Goal: Navigation & Orientation: Find specific page/section

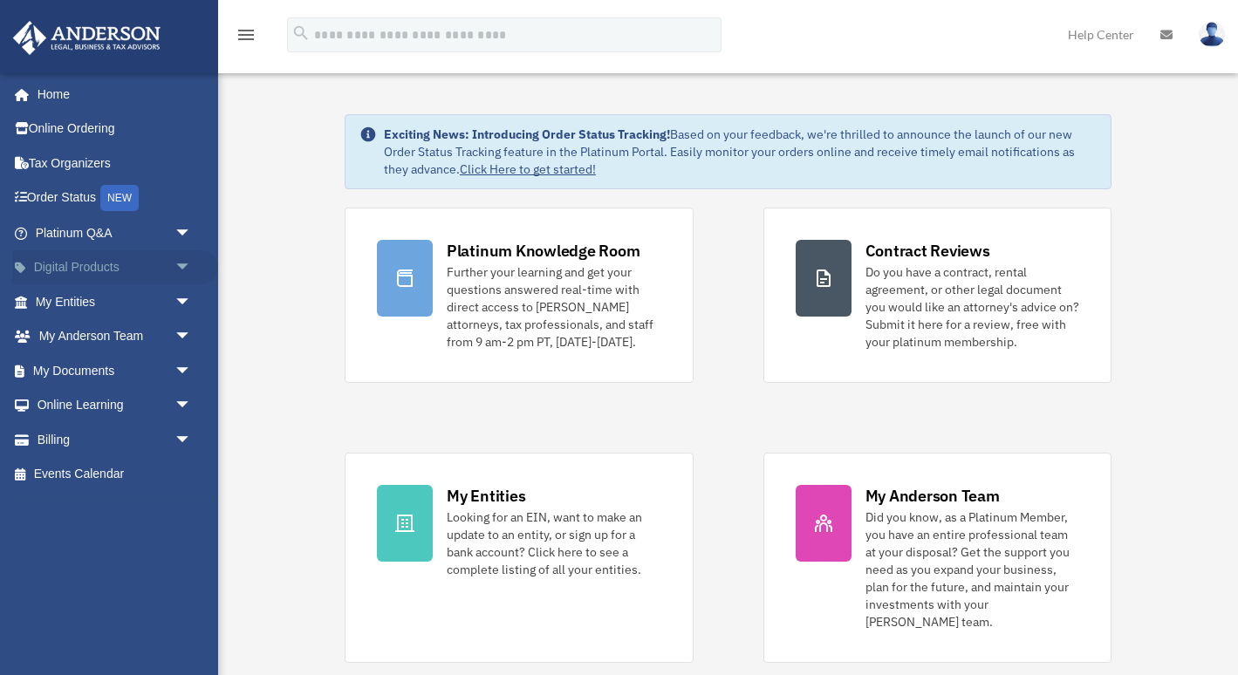
click at [181, 260] on span "arrow_drop_down" at bounding box center [191, 268] width 35 height 36
click at [181, 331] on span "arrow_drop_down" at bounding box center [191, 337] width 35 height 36
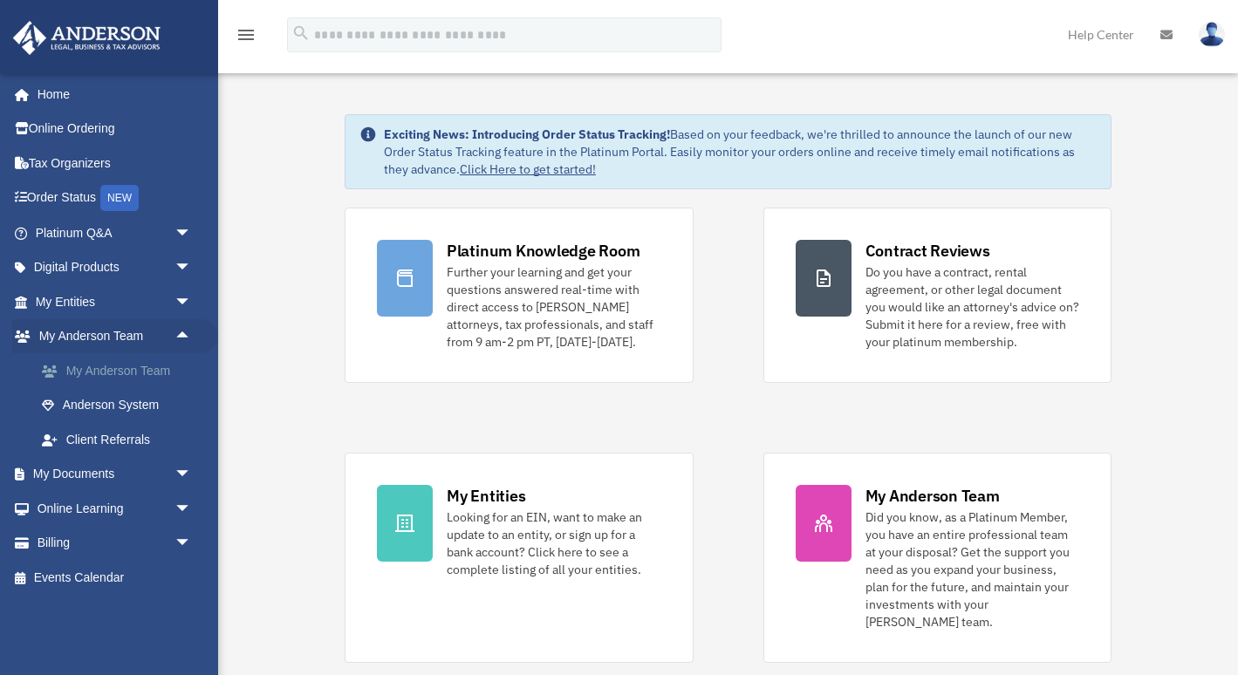
click at [143, 364] on link "My Anderson Team" at bounding box center [121, 370] width 194 height 35
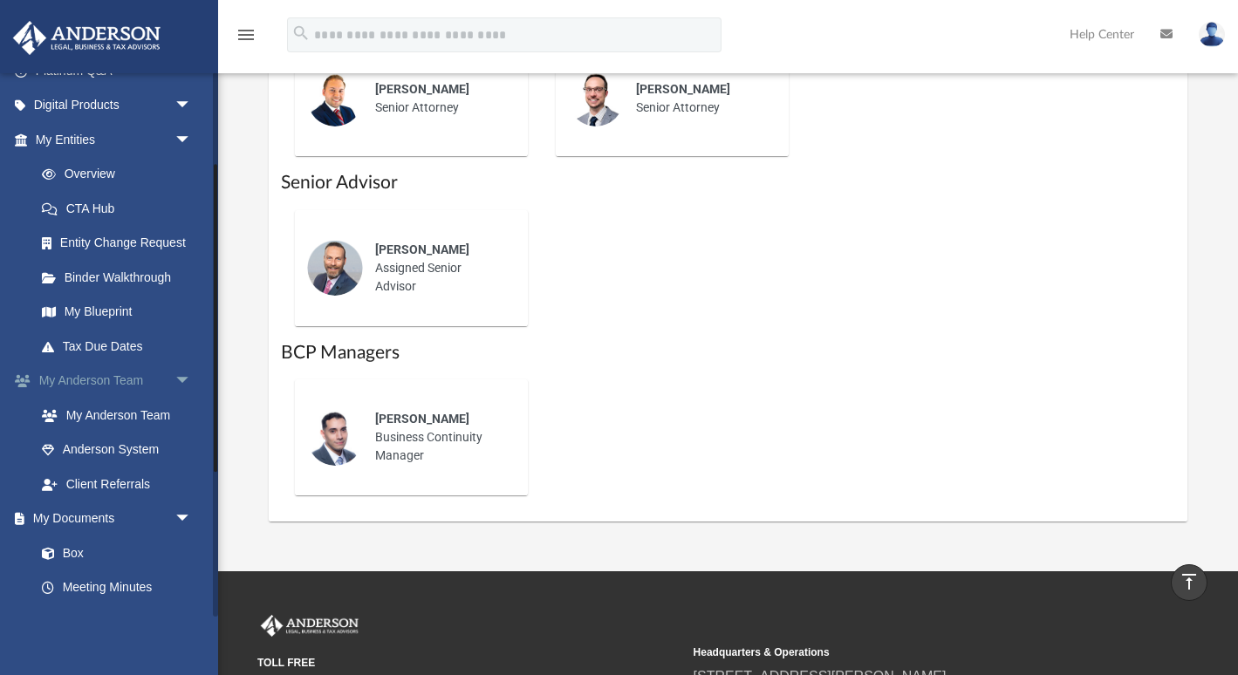
scroll to position [161, 0]
click at [108, 439] on link "Anderson System" at bounding box center [121, 450] width 194 height 35
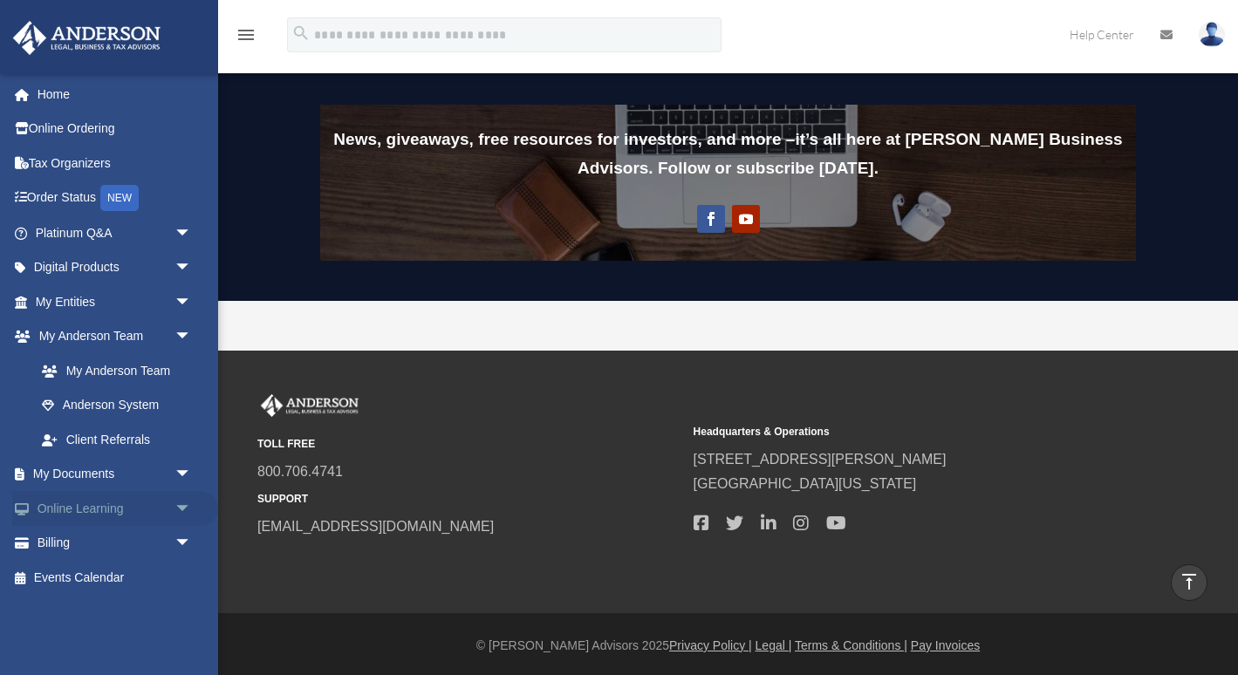
scroll to position [1392, 0]
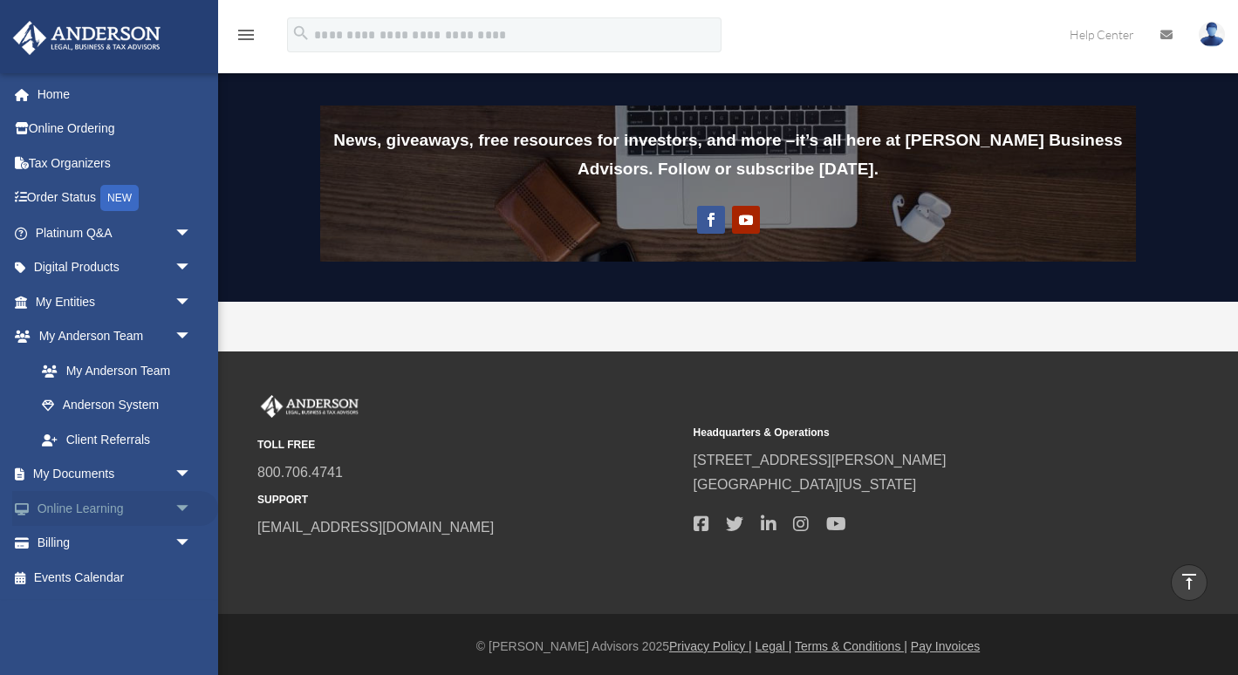
click at [185, 501] on span "arrow_drop_down" at bounding box center [191, 509] width 35 height 36
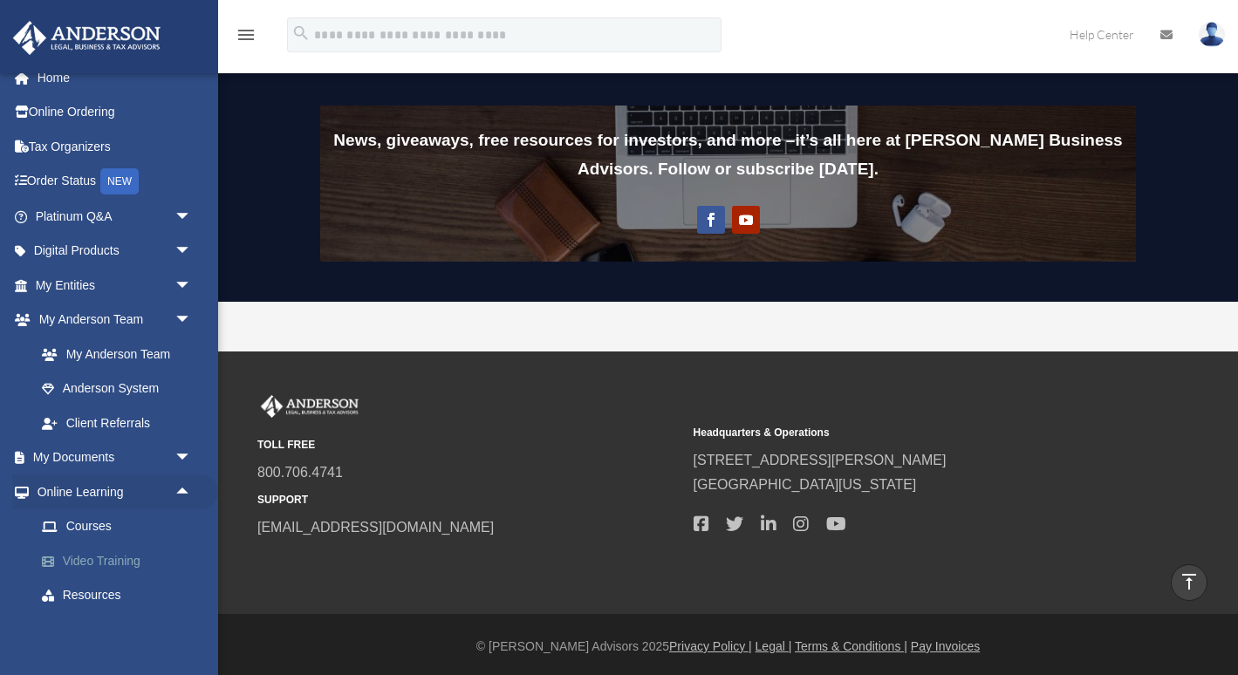
scroll to position [3, 0]
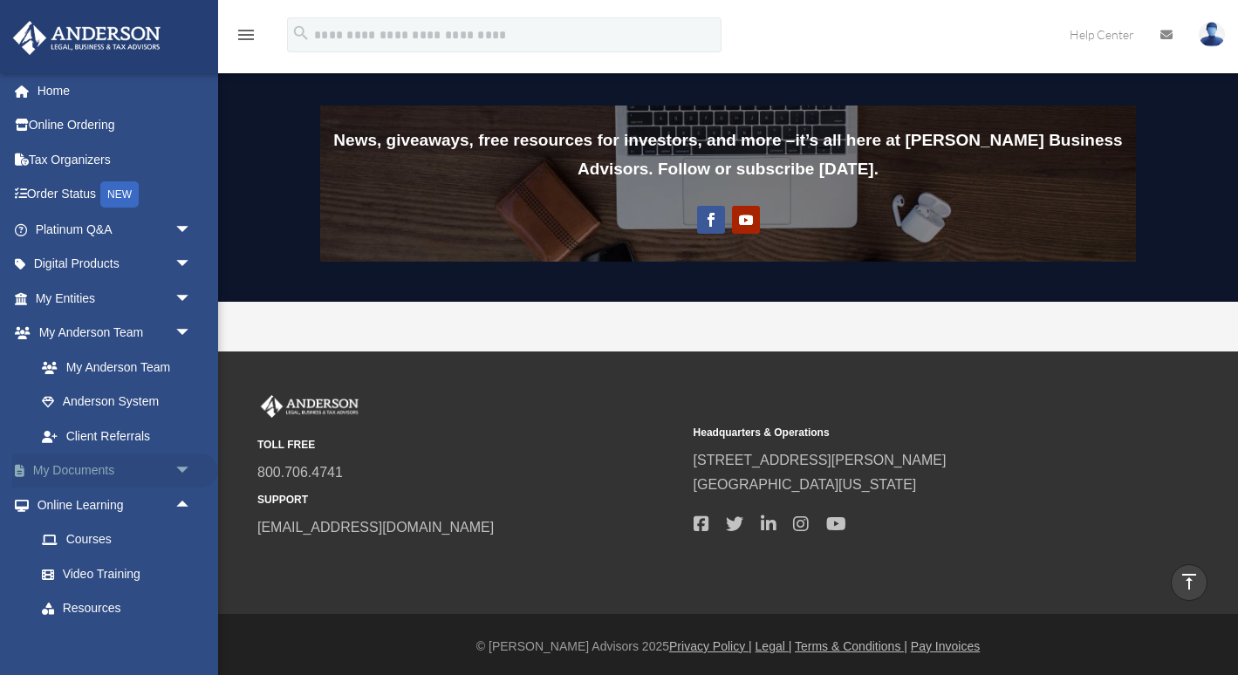
click at [184, 468] on span "arrow_drop_down" at bounding box center [191, 471] width 35 height 36
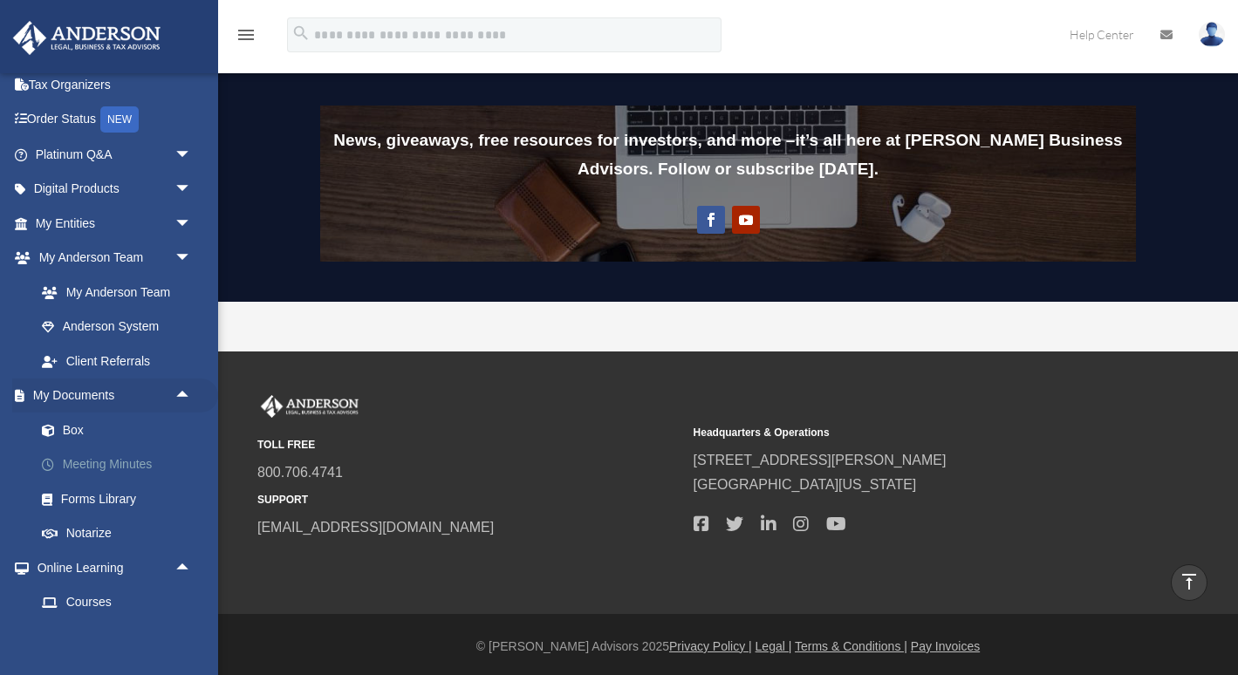
scroll to position [79, 0]
click at [65, 424] on link "Box" at bounding box center [121, 429] width 194 height 35
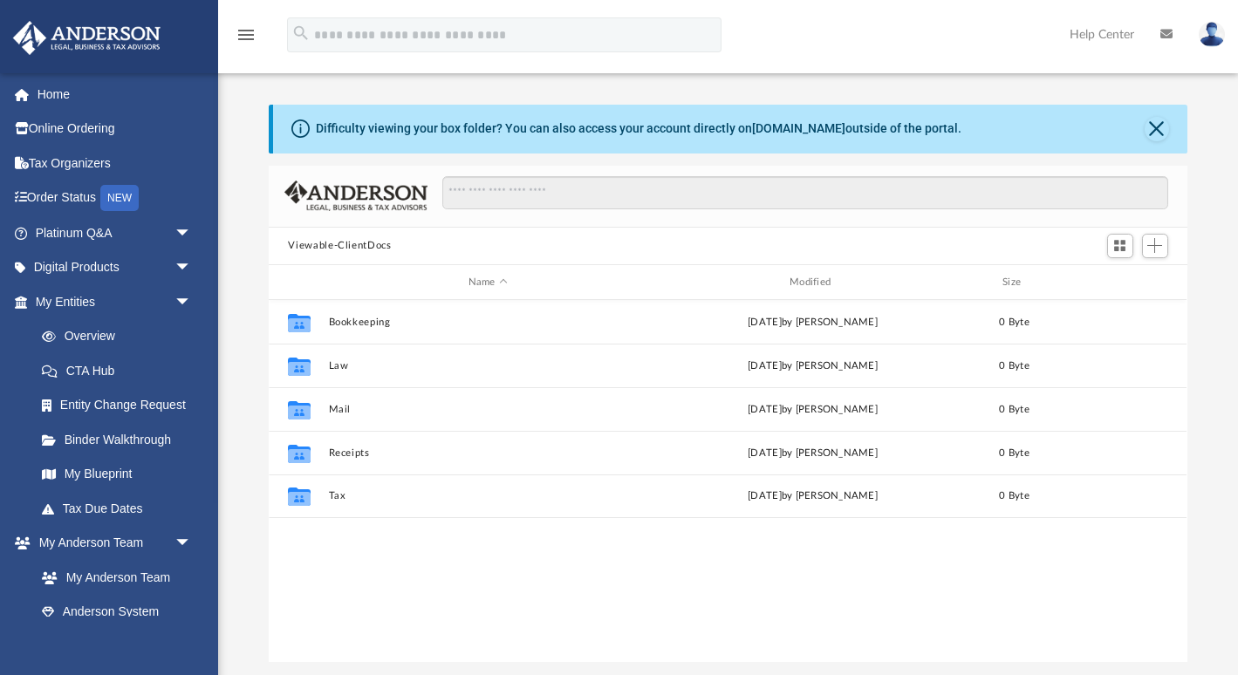
click at [1211, 34] on img at bounding box center [1211, 34] width 26 height 25
click at [1163, 33] on icon at bounding box center [1166, 34] width 12 height 12
click at [1108, 34] on link "Help Center" at bounding box center [1101, 34] width 91 height 69
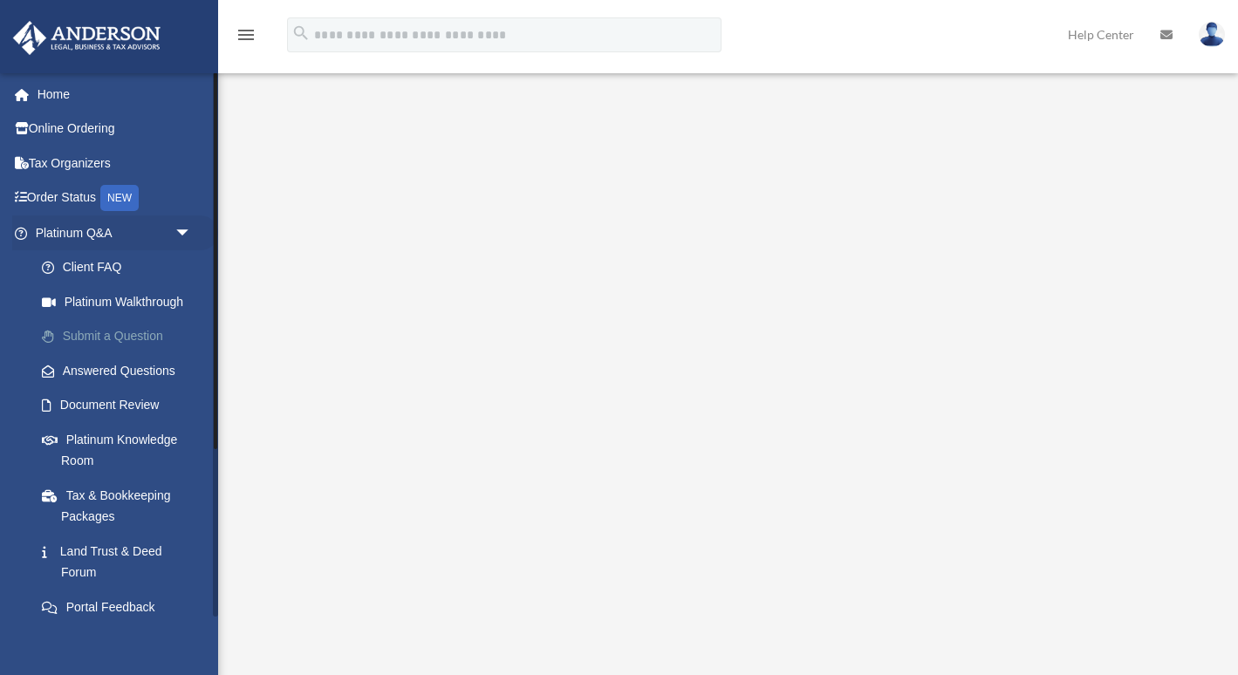
click at [114, 332] on link "Submit a Question" at bounding box center [121, 336] width 194 height 35
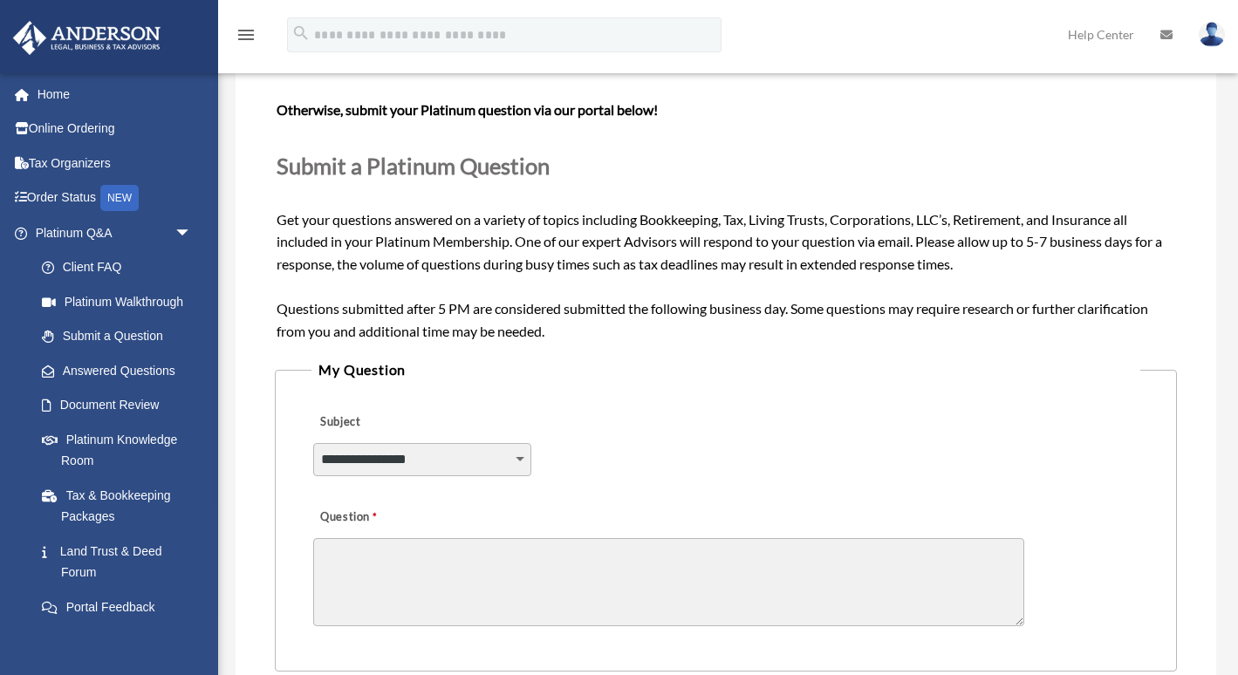
scroll to position [175, 0]
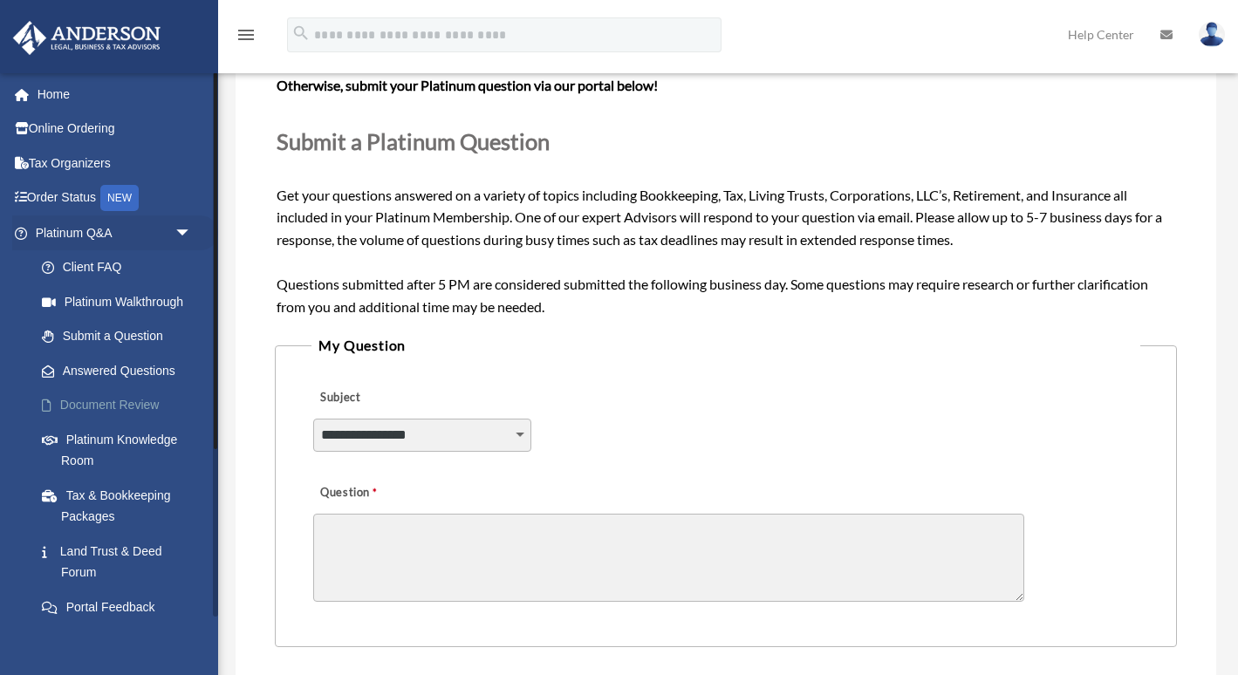
click at [69, 398] on link "Document Review" at bounding box center [121, 405] width 194 height 35
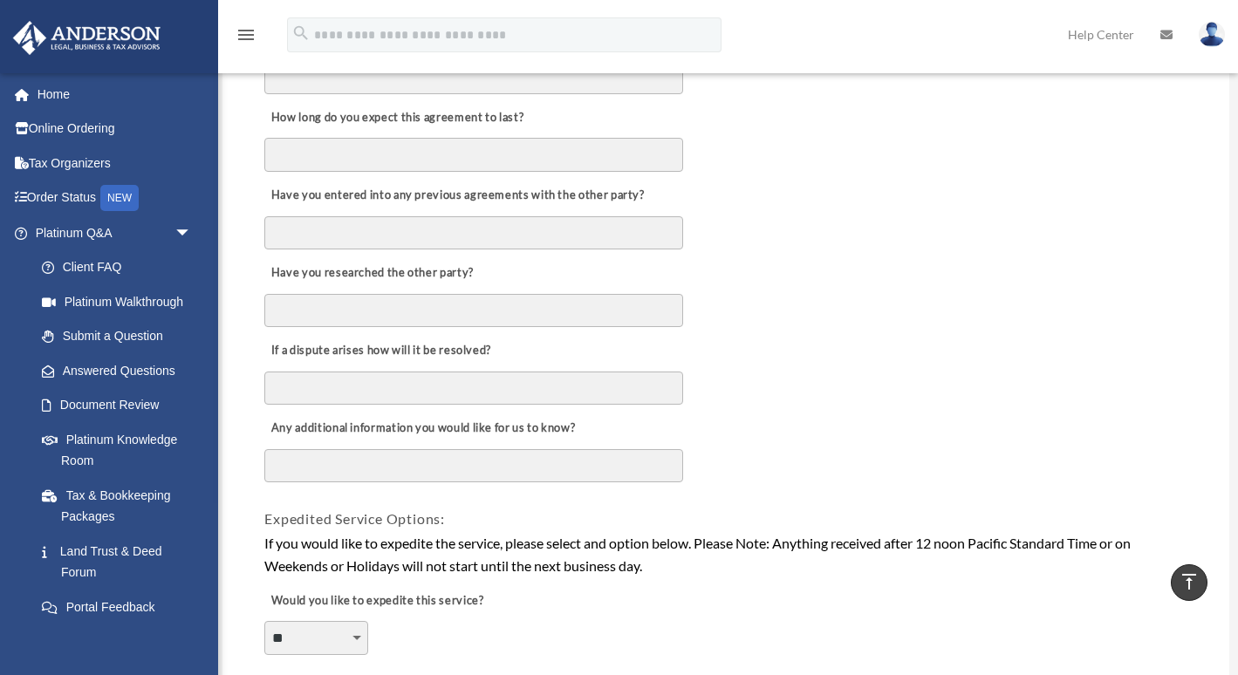
scroll to position [816, 0]
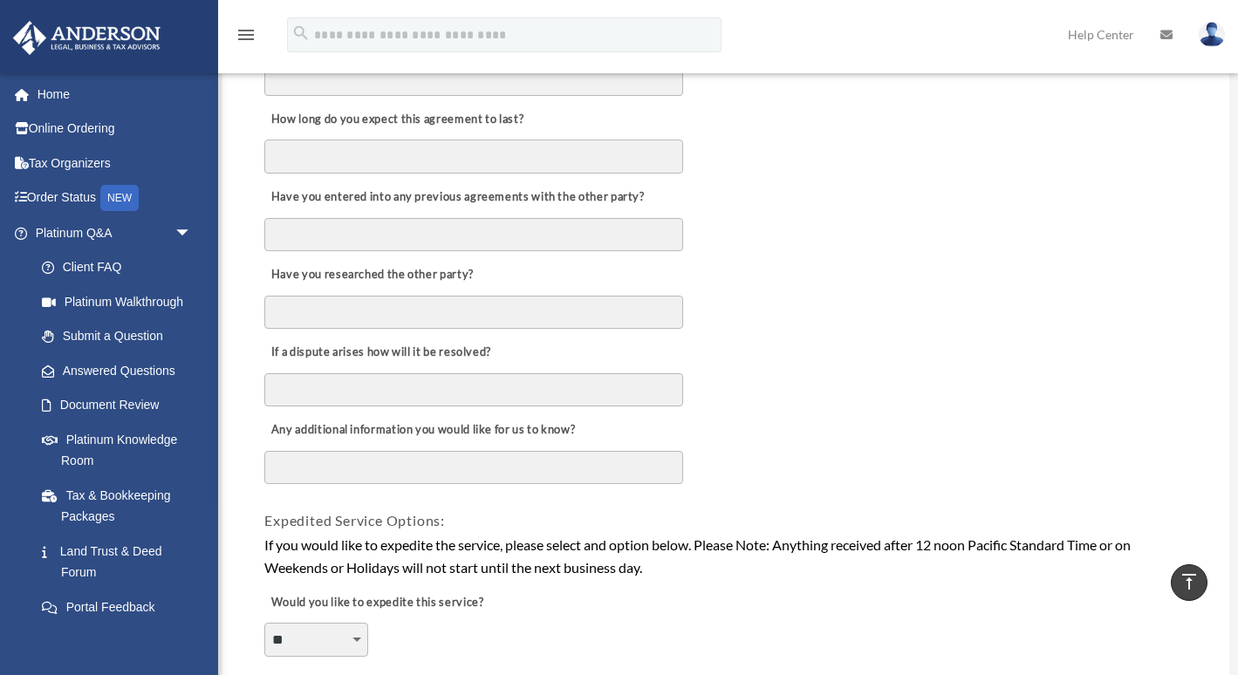
click at [791, 336] on div "If a dispute arises how will it be resolved?" at bounding box center [726, 370] width 926 height 78
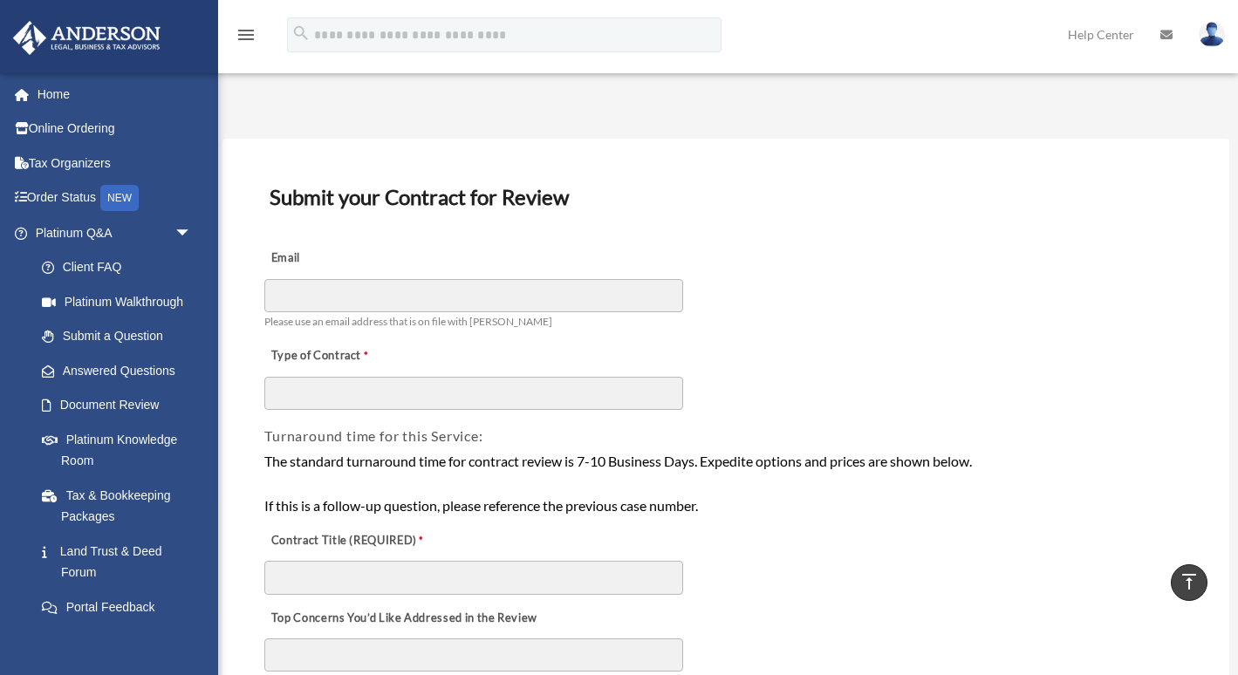
scroll to position [0, 0]
click at [426, 338] on div "Type of Contract" at bounding box center [726, 373] width 926 height 78
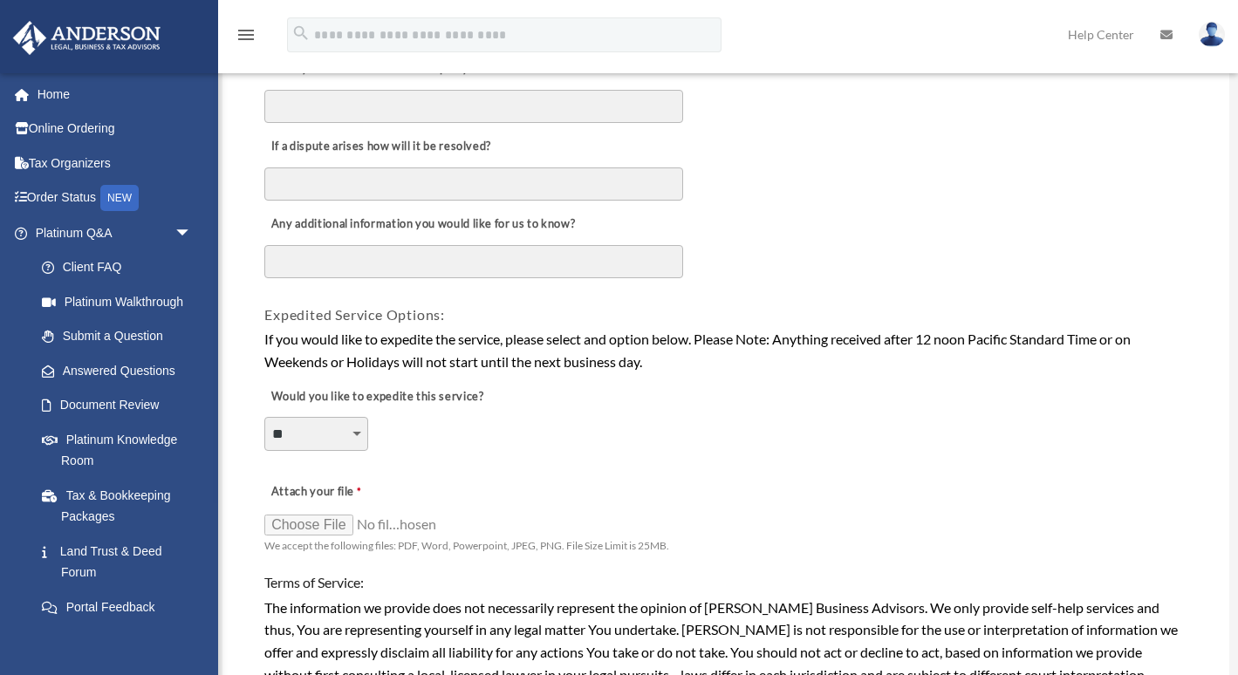
scroll to position [1032, 0]
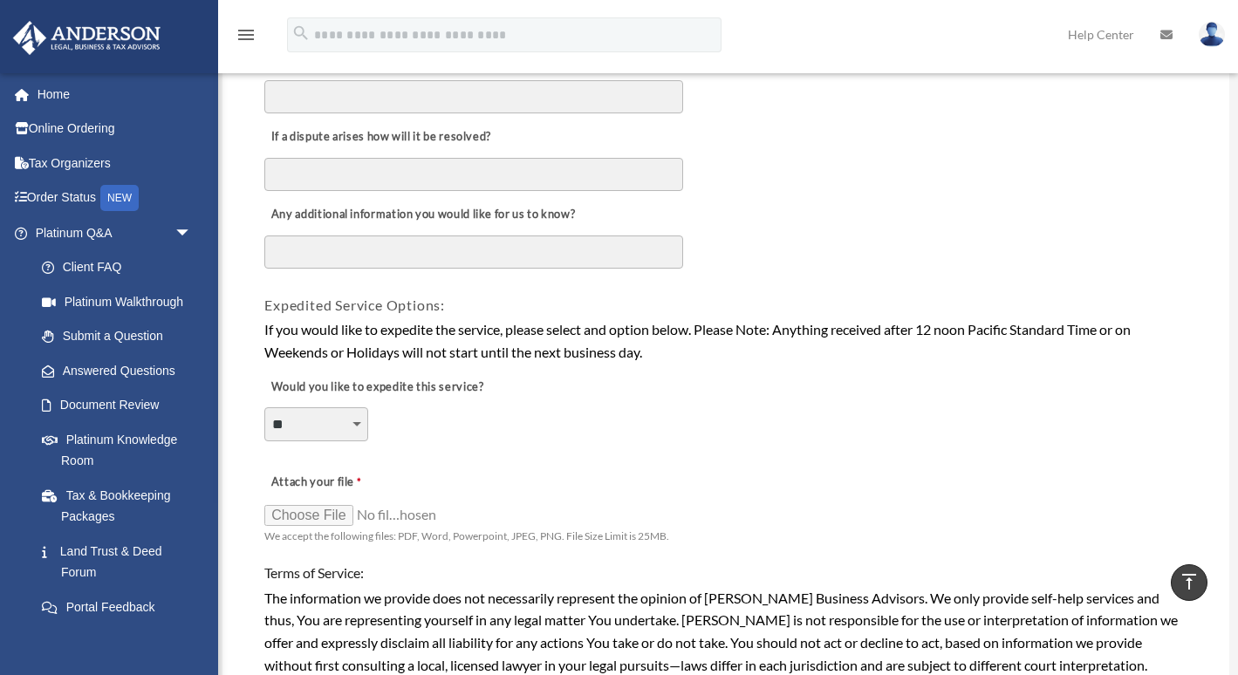
select select "********"
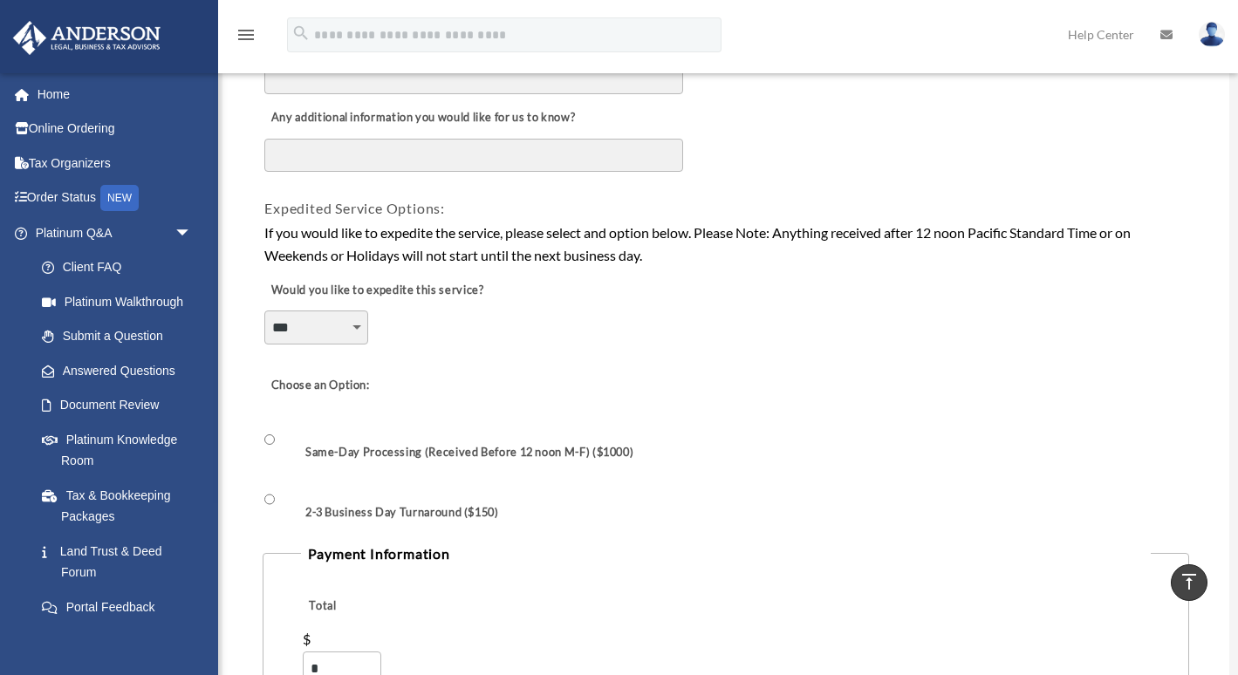
scroll to position [1158, 0]
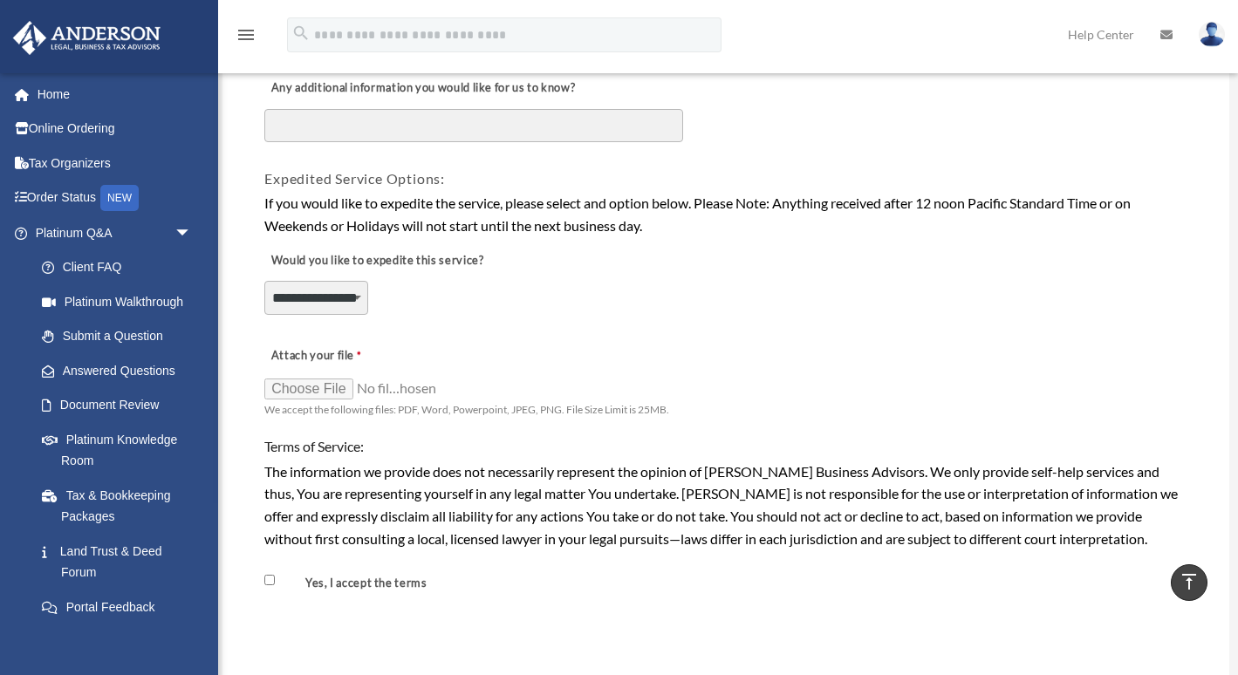
select select "********"
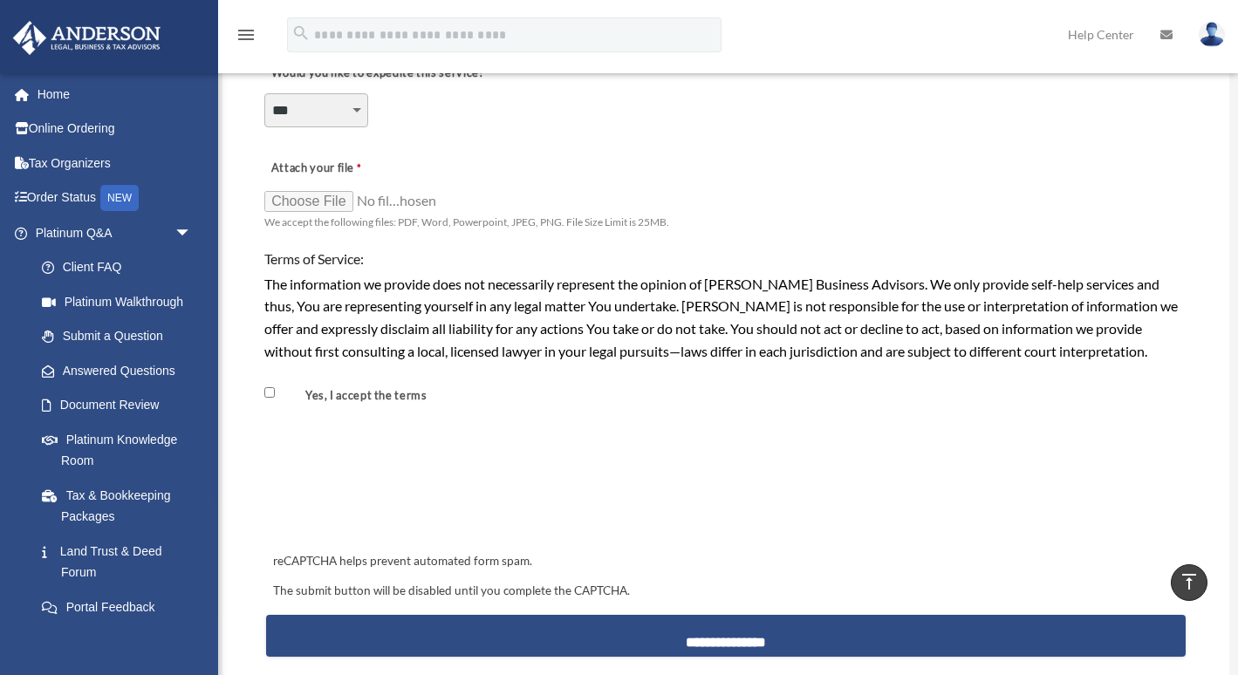
scroll to position [1347, 0]
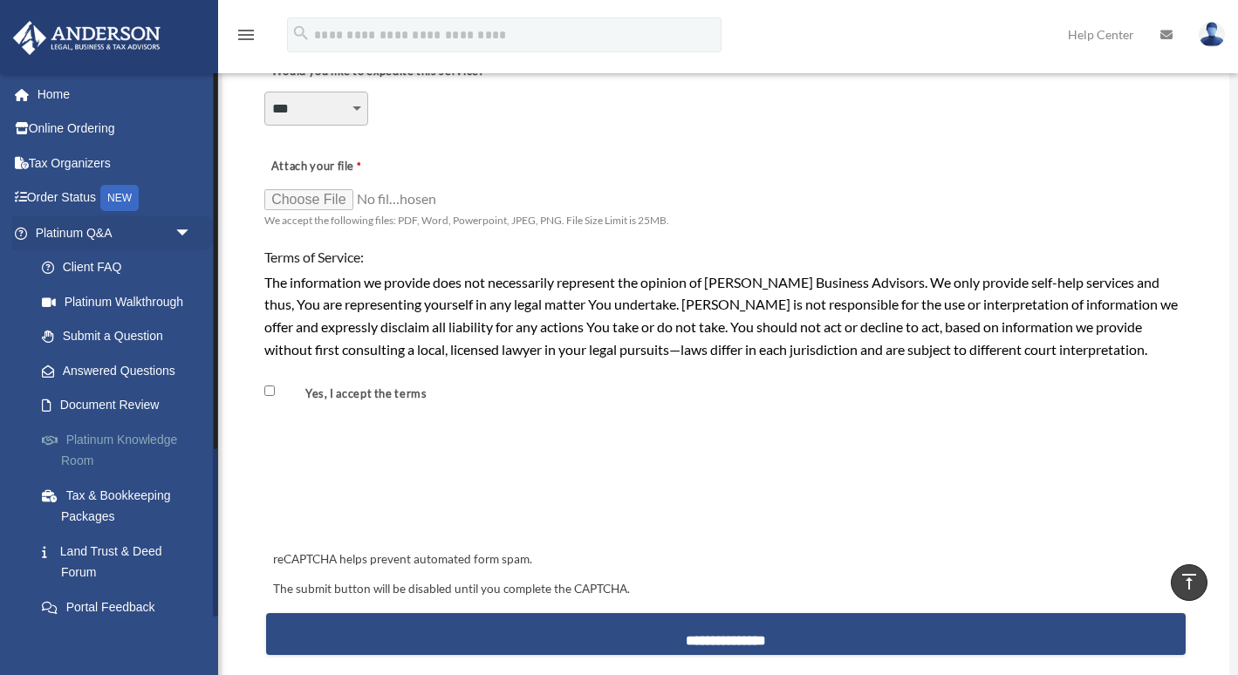
click at [102, 436] on link "Platinum Knowledge Room" at bounding box center [121, 450] width 194 height 56
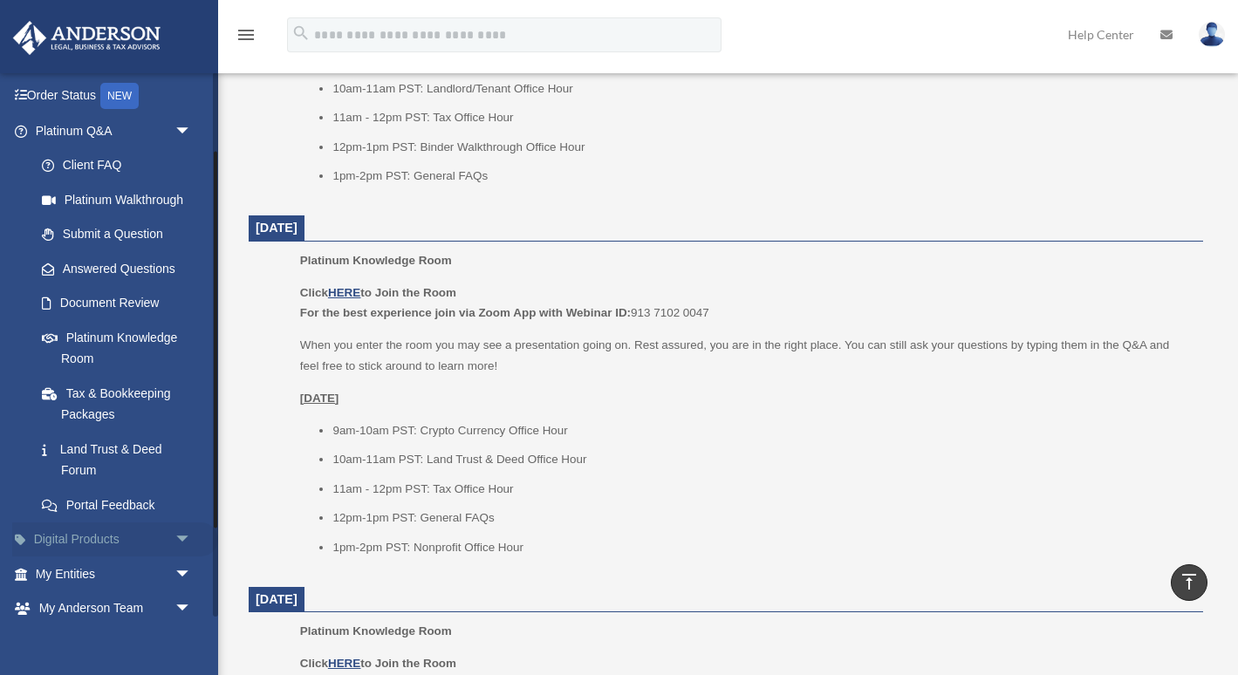
scroll to position [114, 0]
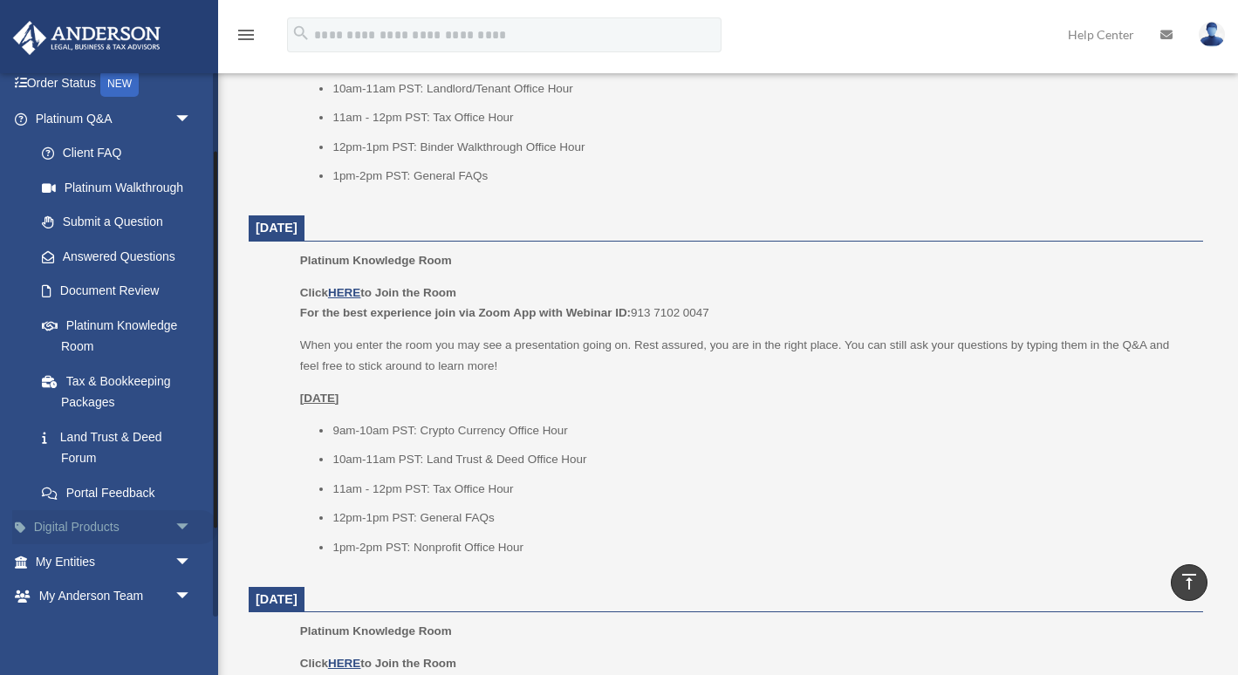
click at [186, 519] on span "arrow_drop_down" at bounding box center [191, 528] width 35 height 36
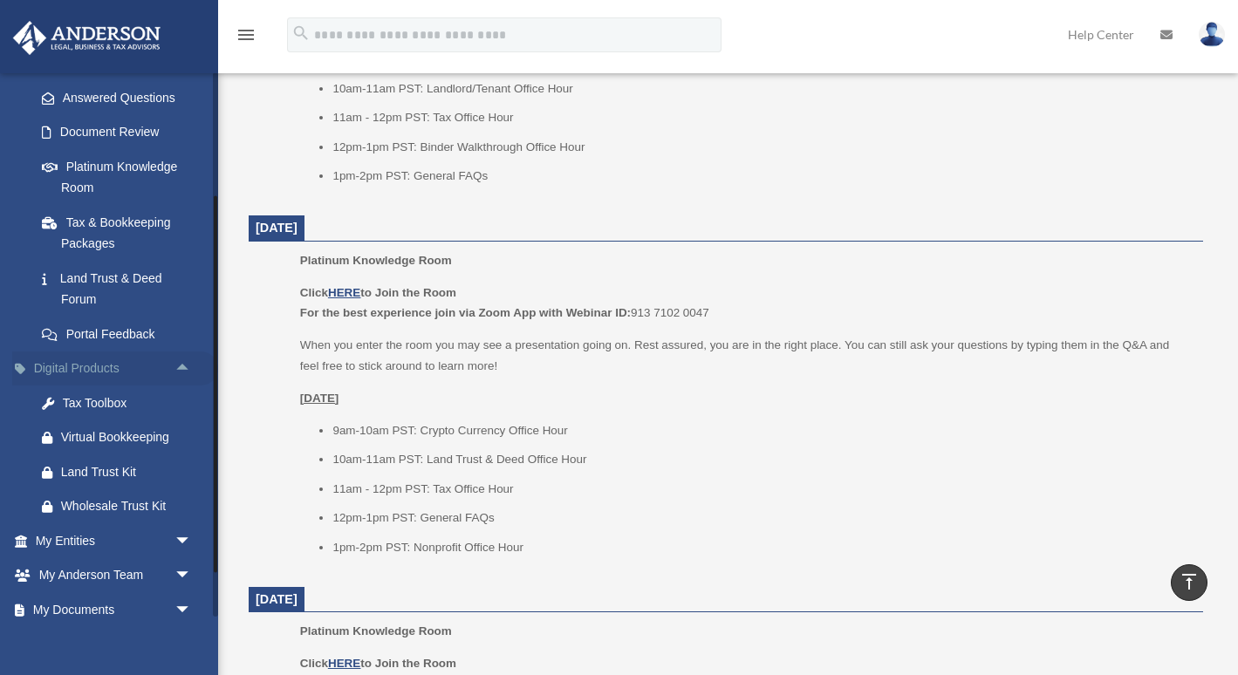
scroll to position [285, 0]
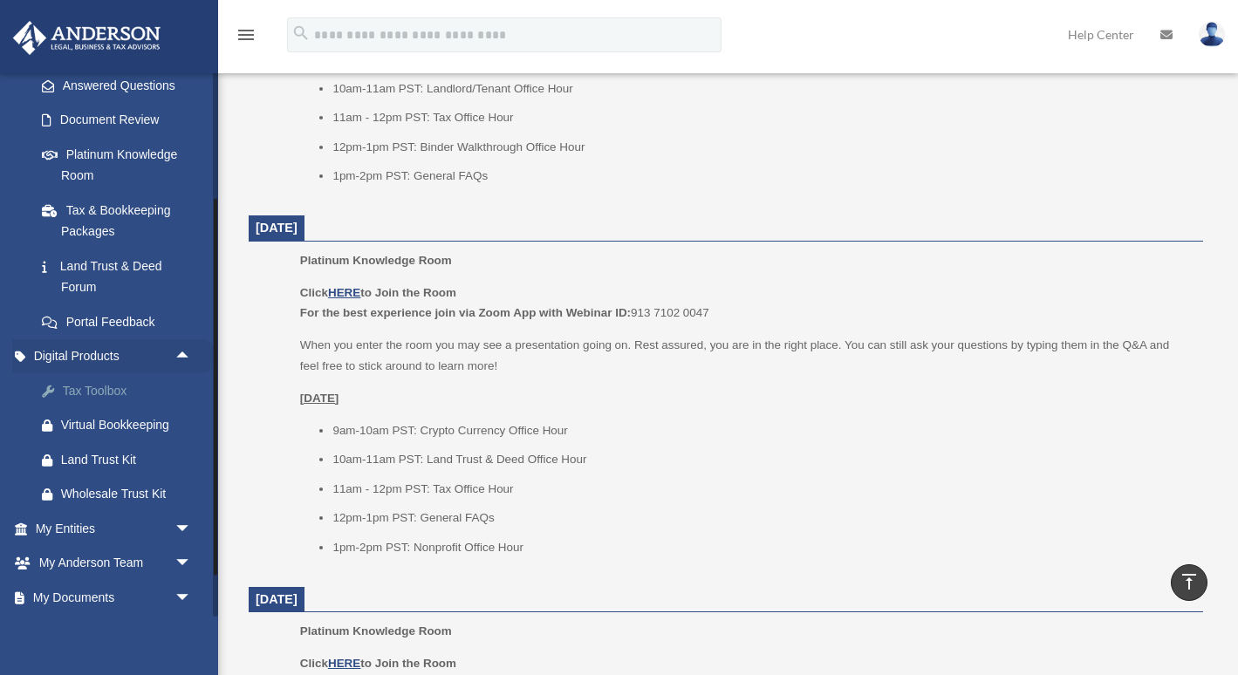
click at [109, 388] on div "Tax Toolbox" at bounding box center [128, 391] width 135 height 22
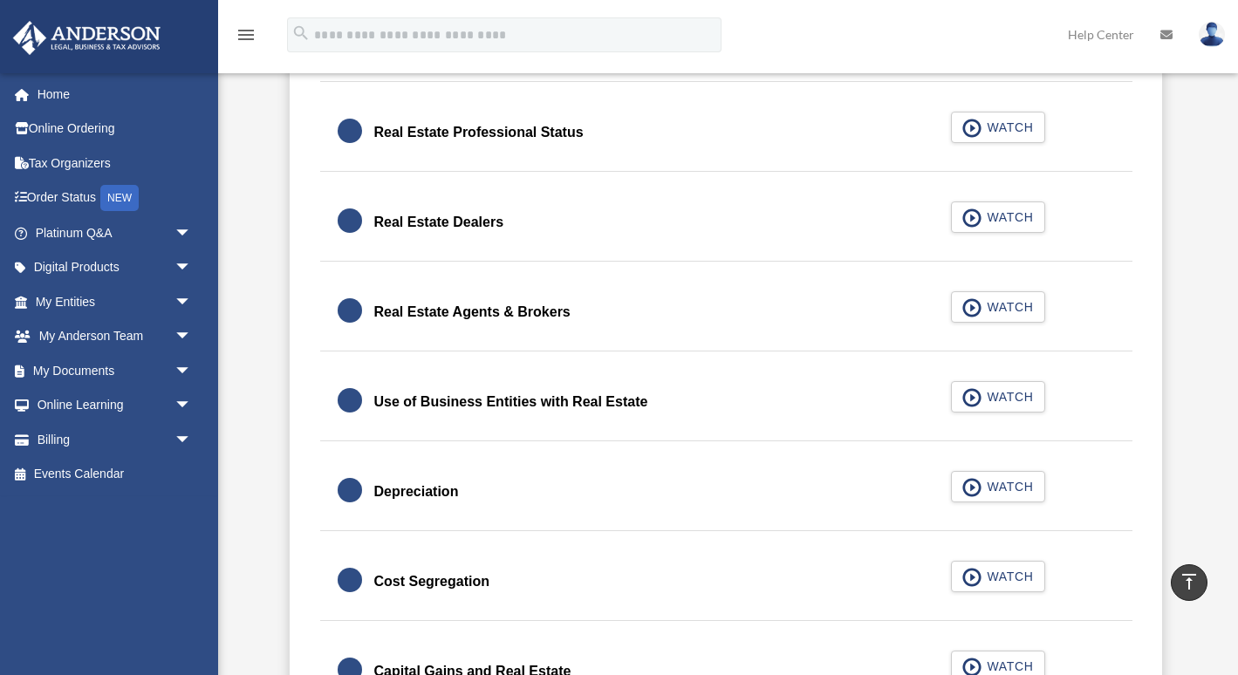
scroll to position [1417, 0]
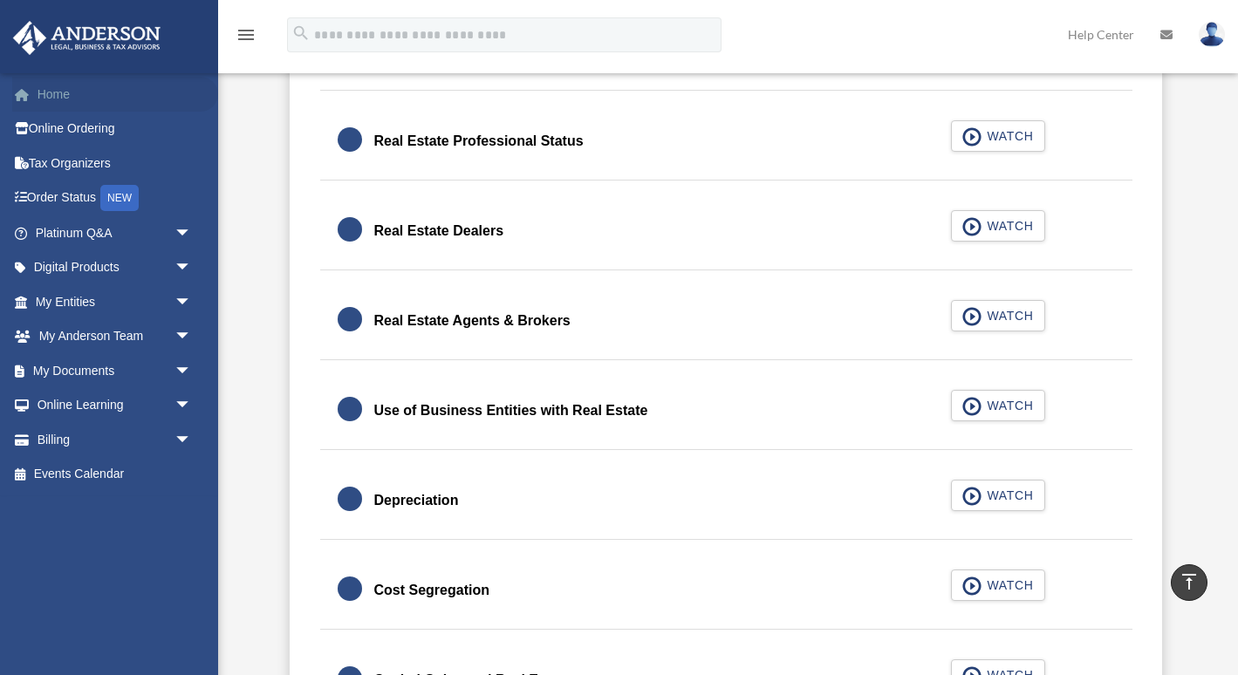
click at [54, 96] on link "Home" at bounding box center [115, 94] width 206 height 35
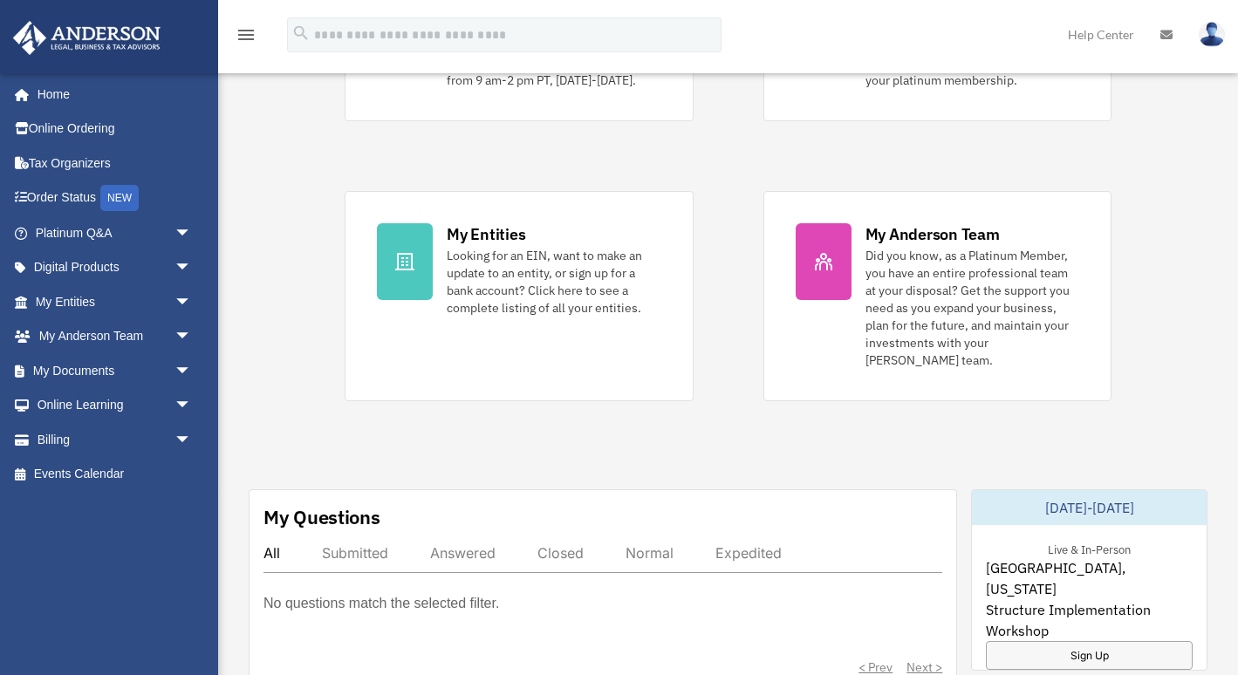
scroll to position [242, 0]
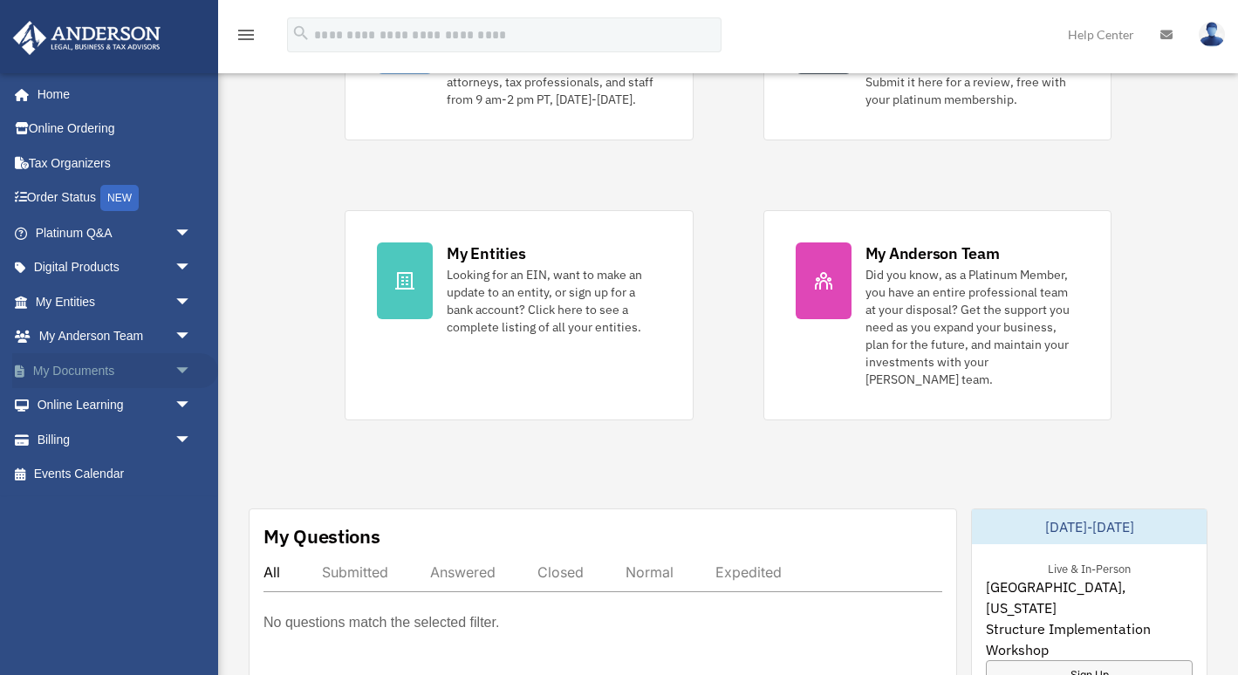
click at [182, 367] on span "arrow_drop_down" at bounding box center [191, 371] width 35 height 36
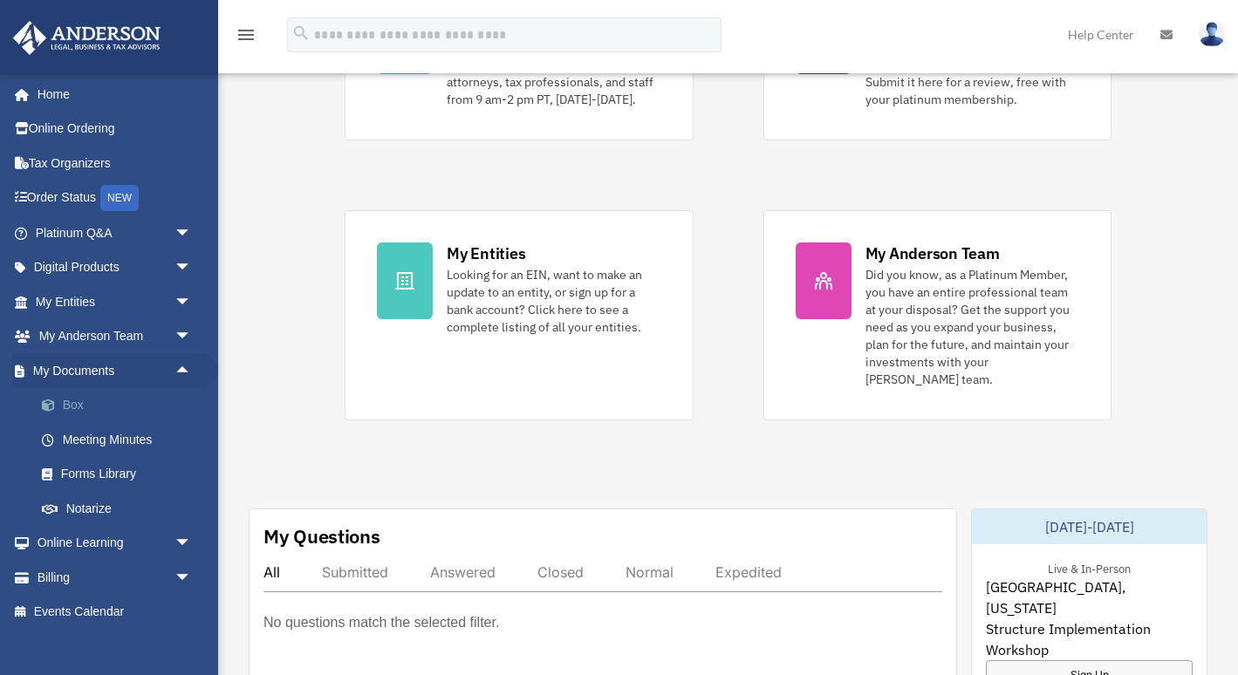
click at [78, 399] on link "Box" at bounding box center [121, 405] width 194 height 35
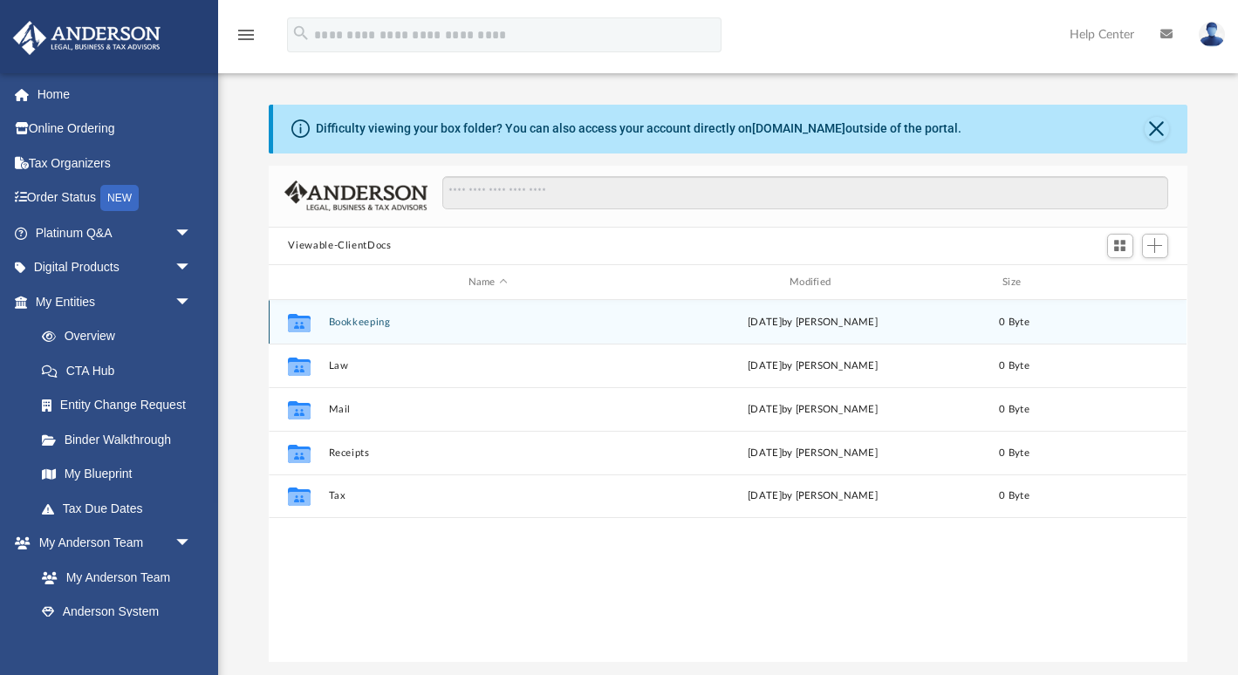
scroll to position [397, 917]
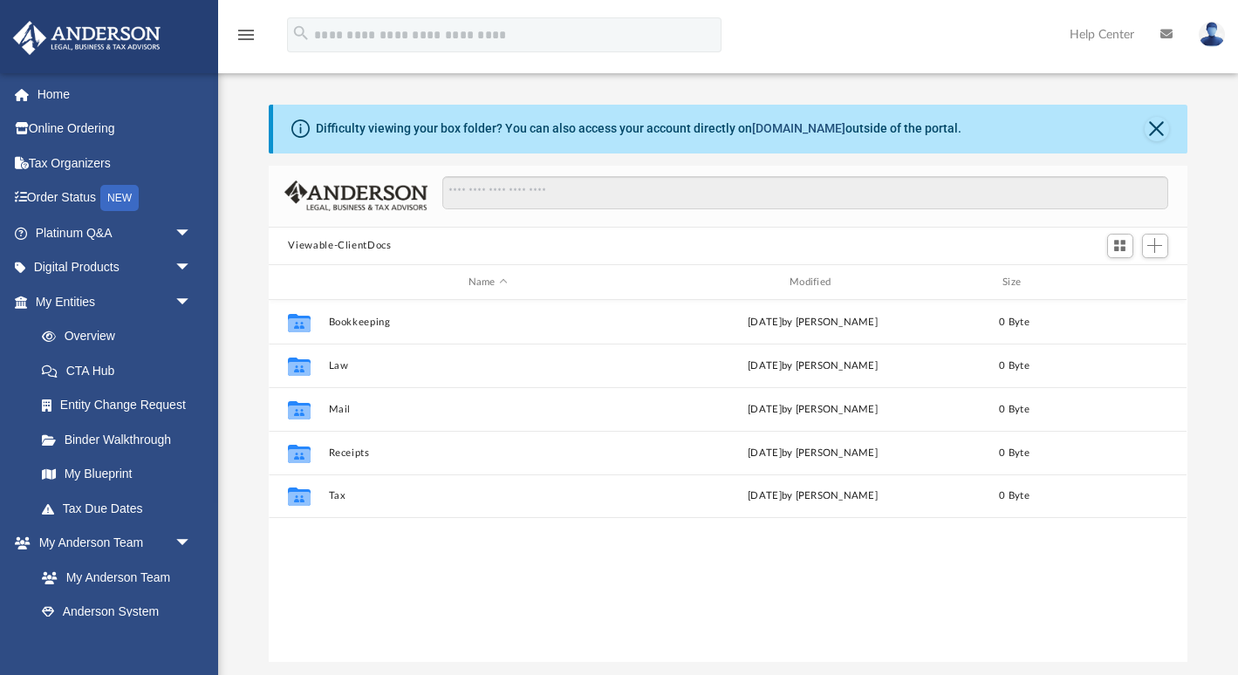
click at [812, 129] on link "[DOMAIN_NAME]" at bounding box center [798, 128] width 93 height 14
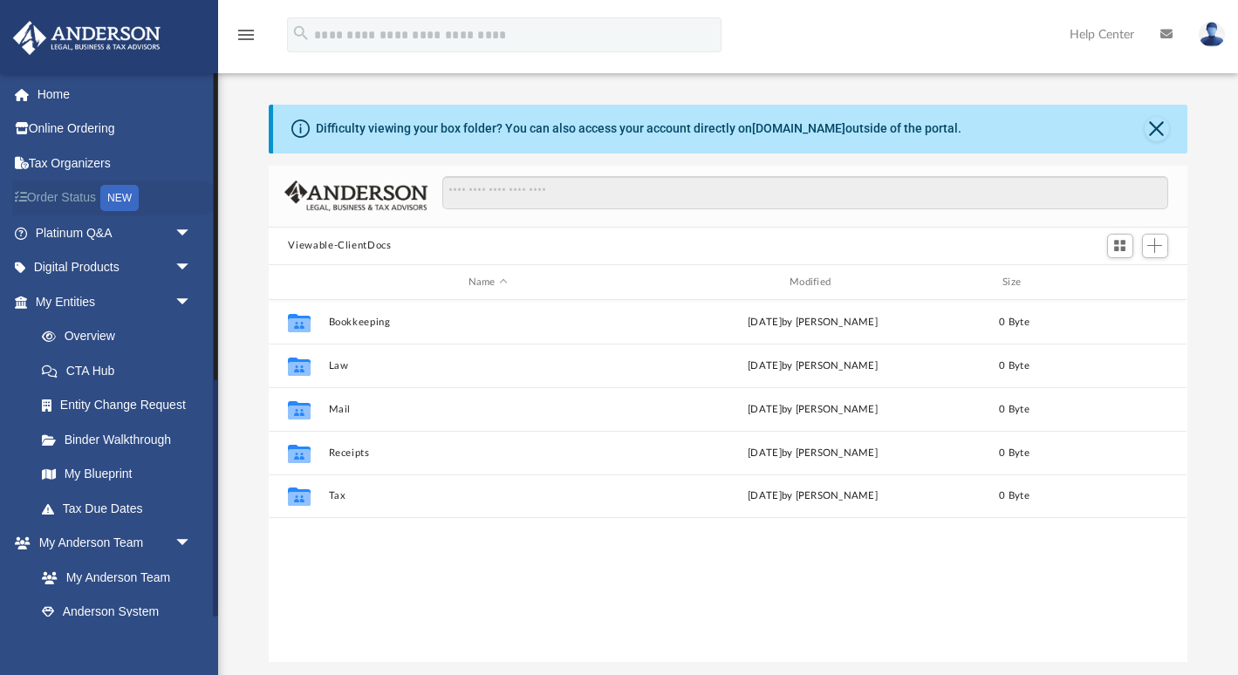
click at [80, 197] on link "Order Status NEW" at bounding box center [115, 199] width 206 height 36
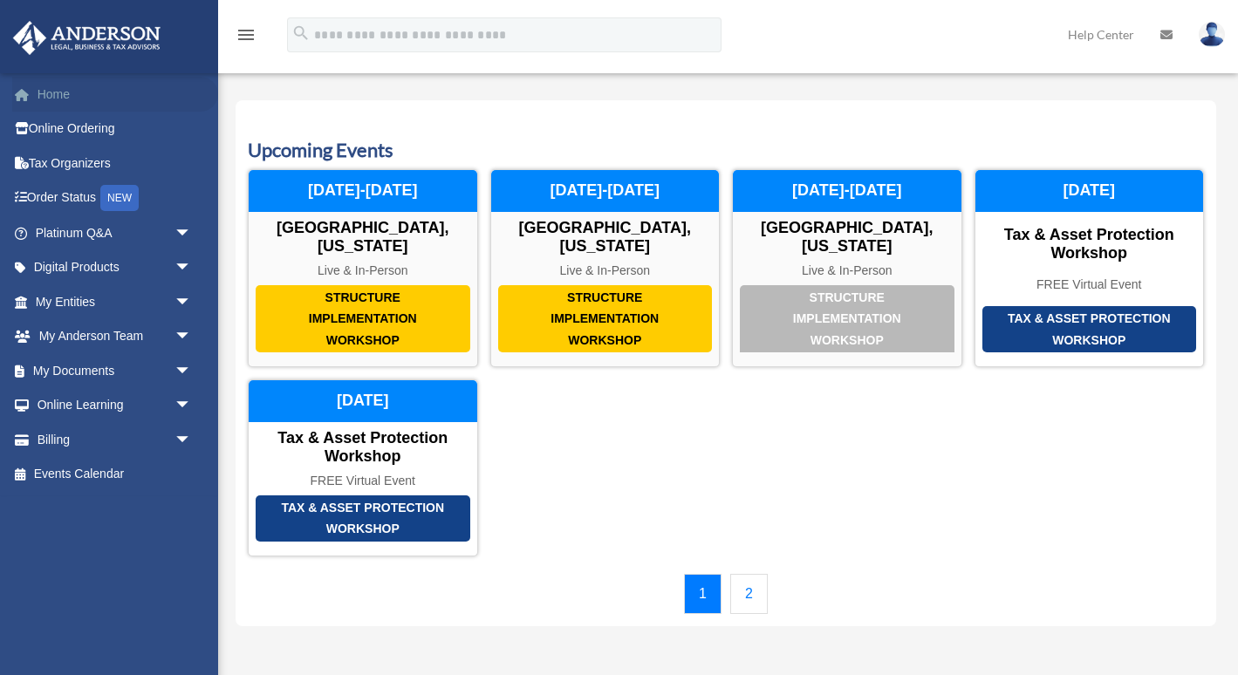
click at [71, 93] on link "Home" at bounding box center [115, 94] width 206 height 35
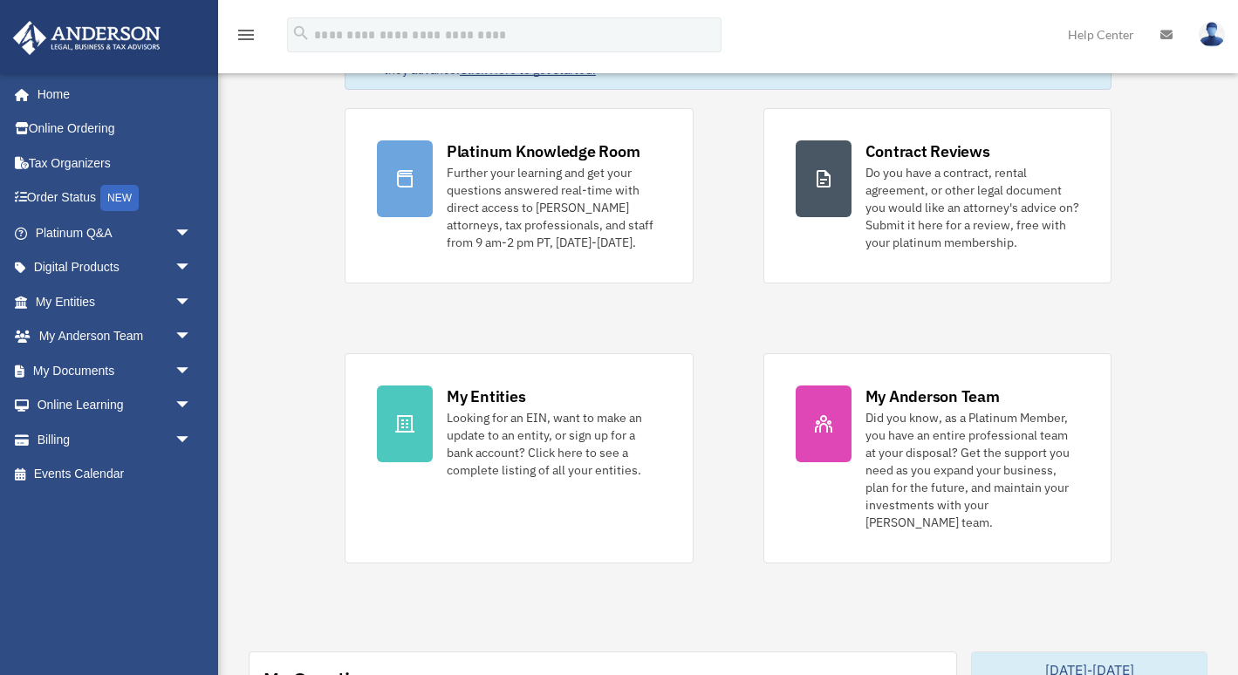
scroll to position [128, 0]
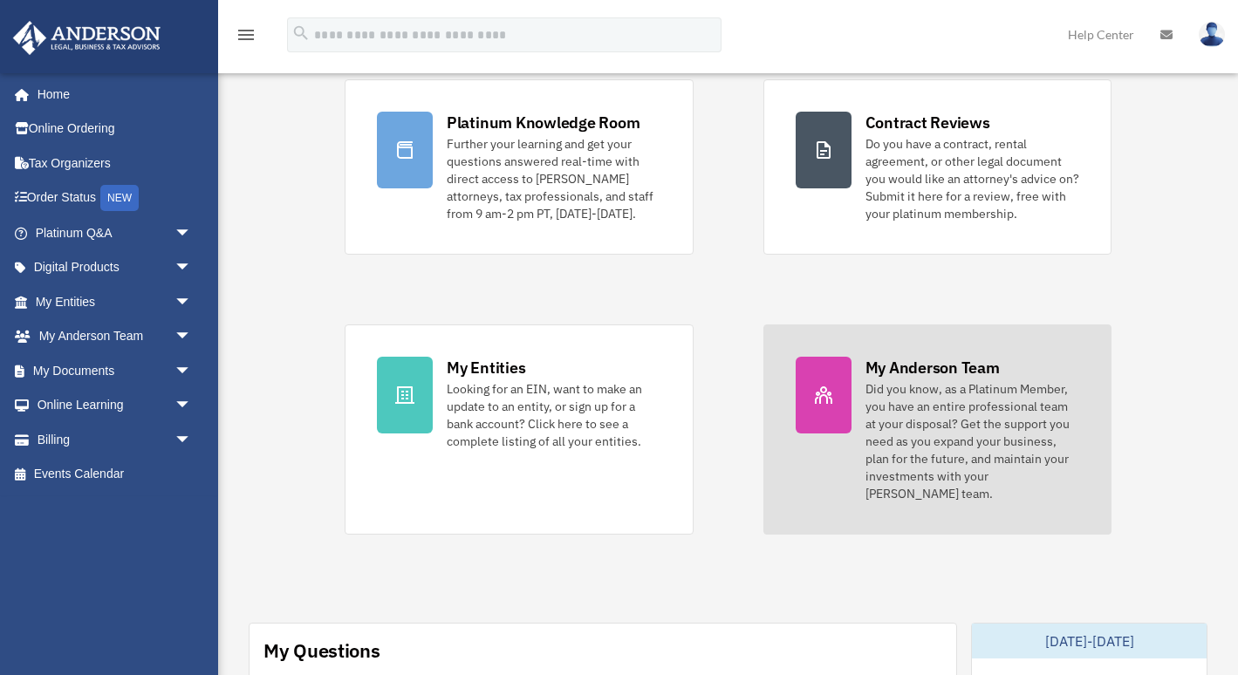
click at [885, 367] on div "My Anderson Team" at bounding box center [932, 368] width 134 height 22
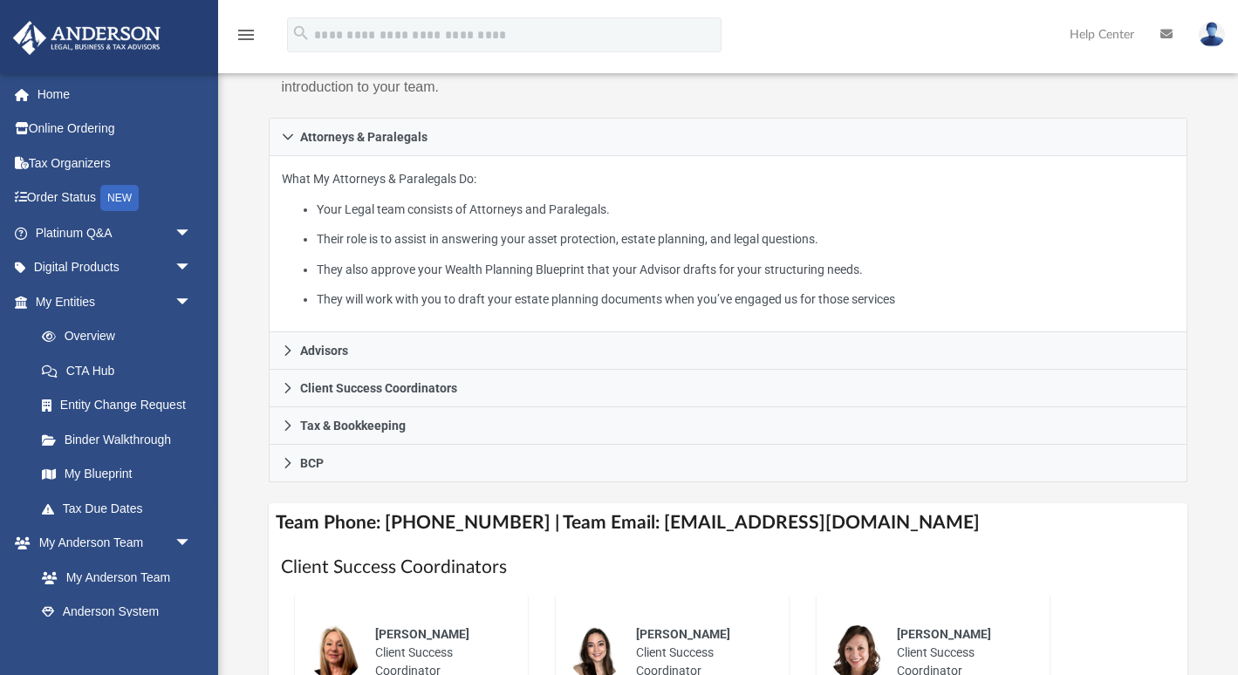
scroll to position [266, 0]
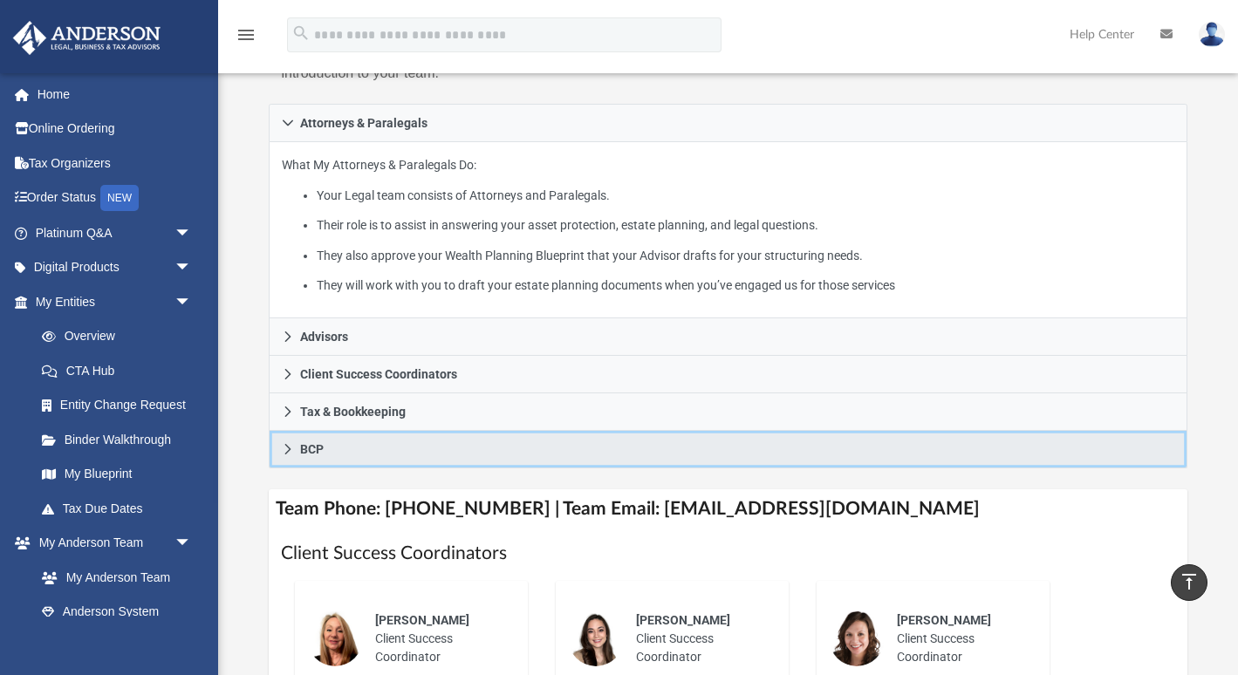
click at [288, 455] on icon at bounding box center [288, 449] width 12 height 12
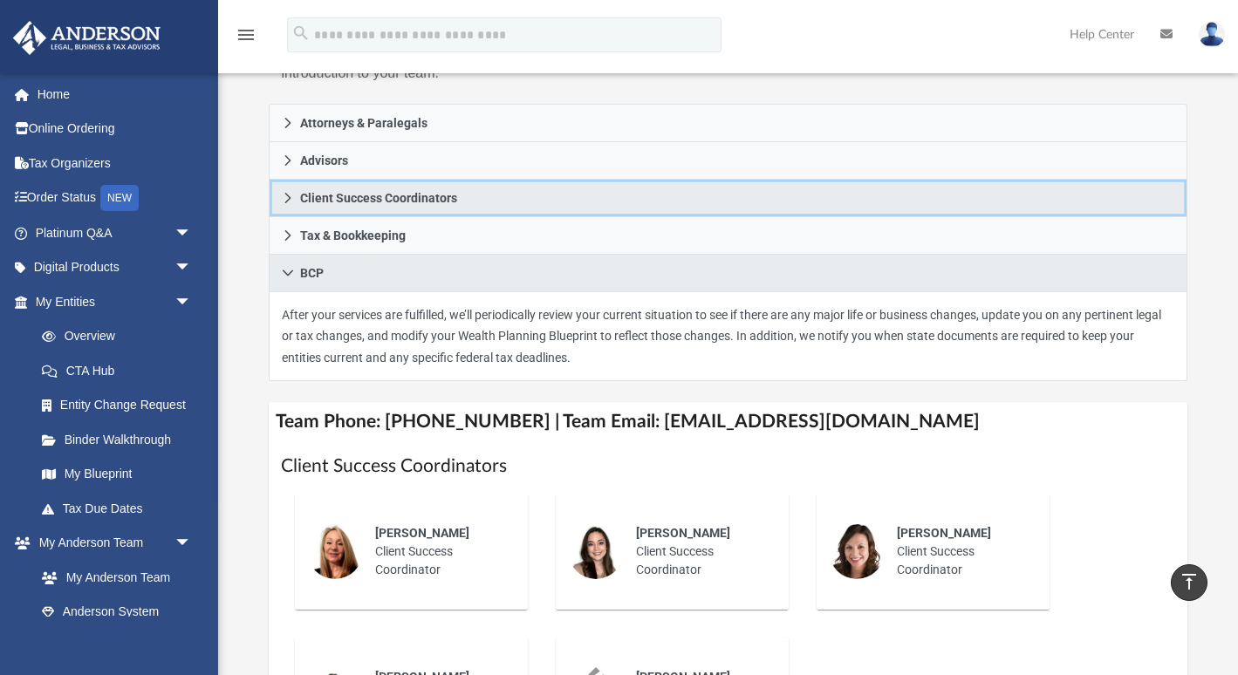
click at [283, 204] on icon at bounding box center [288, 198] width 12 height 12
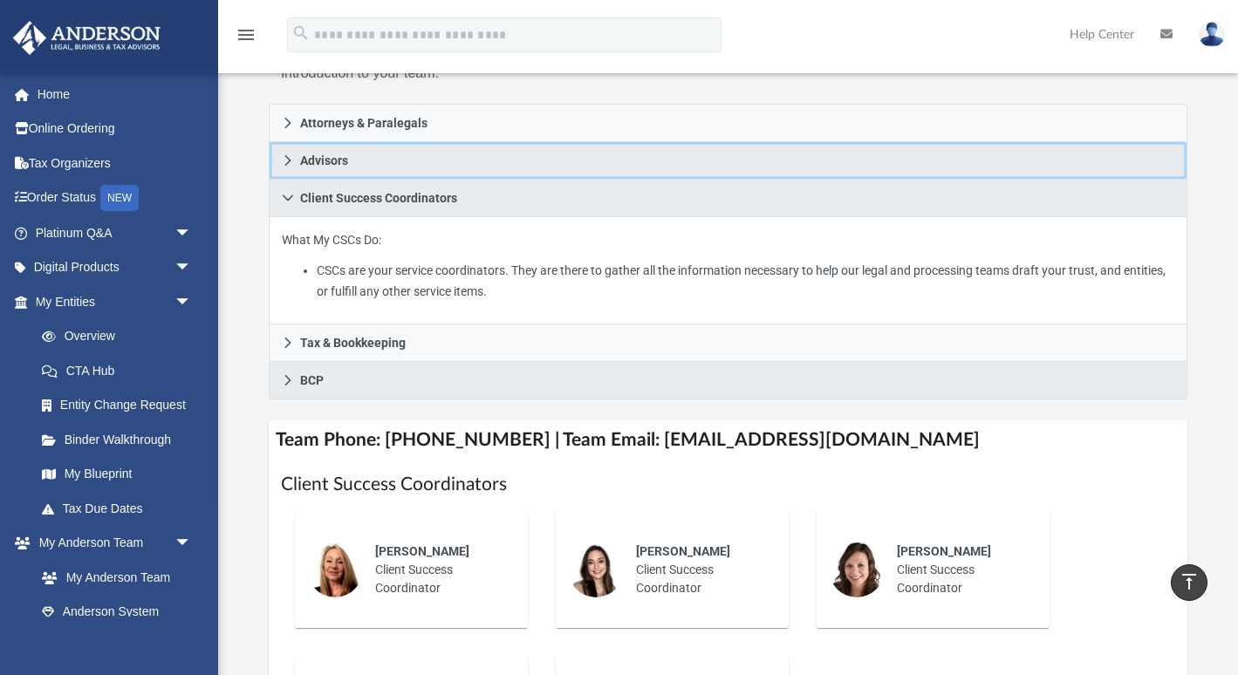
click at [286, 166] on icon at bounding box center [288, 160] width 6 height 10
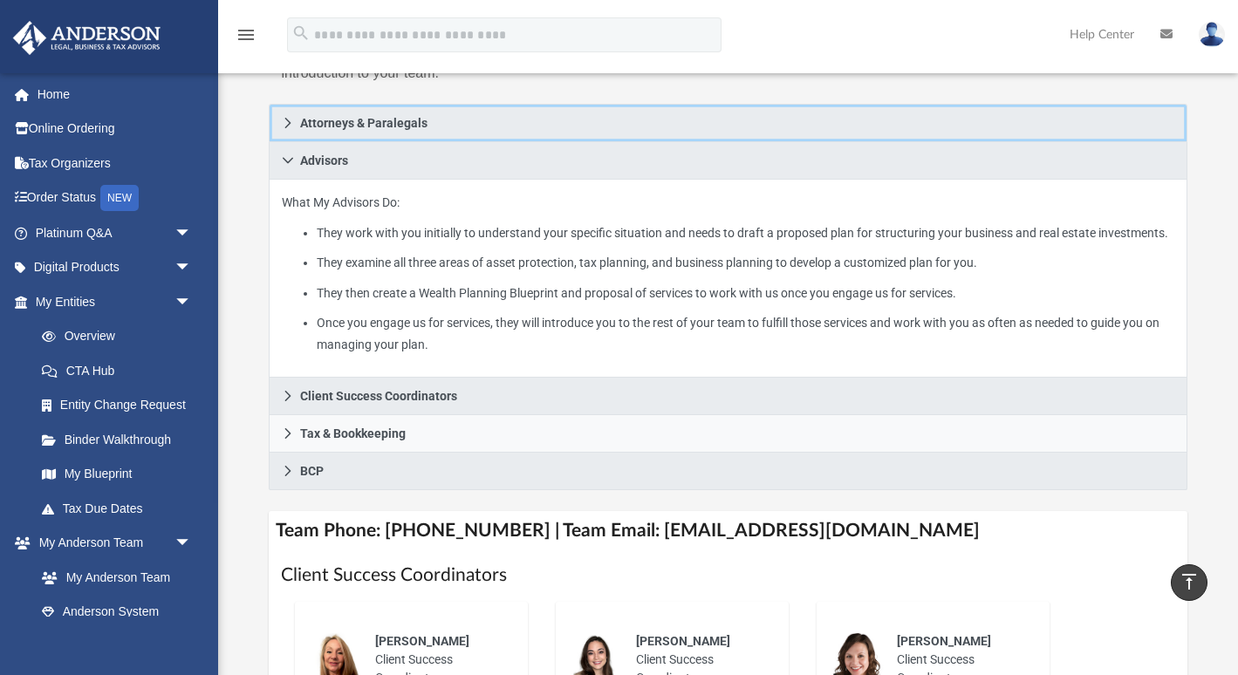
click at [291, 129] on icon at bounding box center [288, 123] width 12 height 12
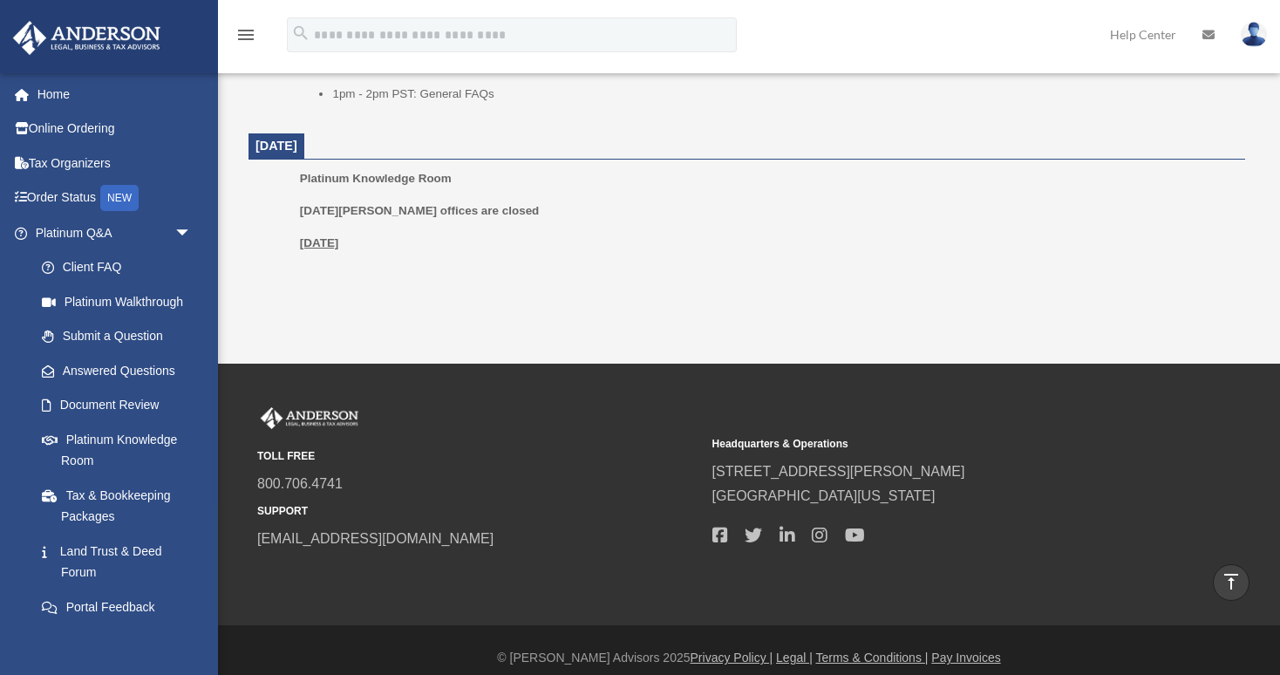
scroll to position [2142, 0]
